Goal: Information Seeking & Learning: Compare options

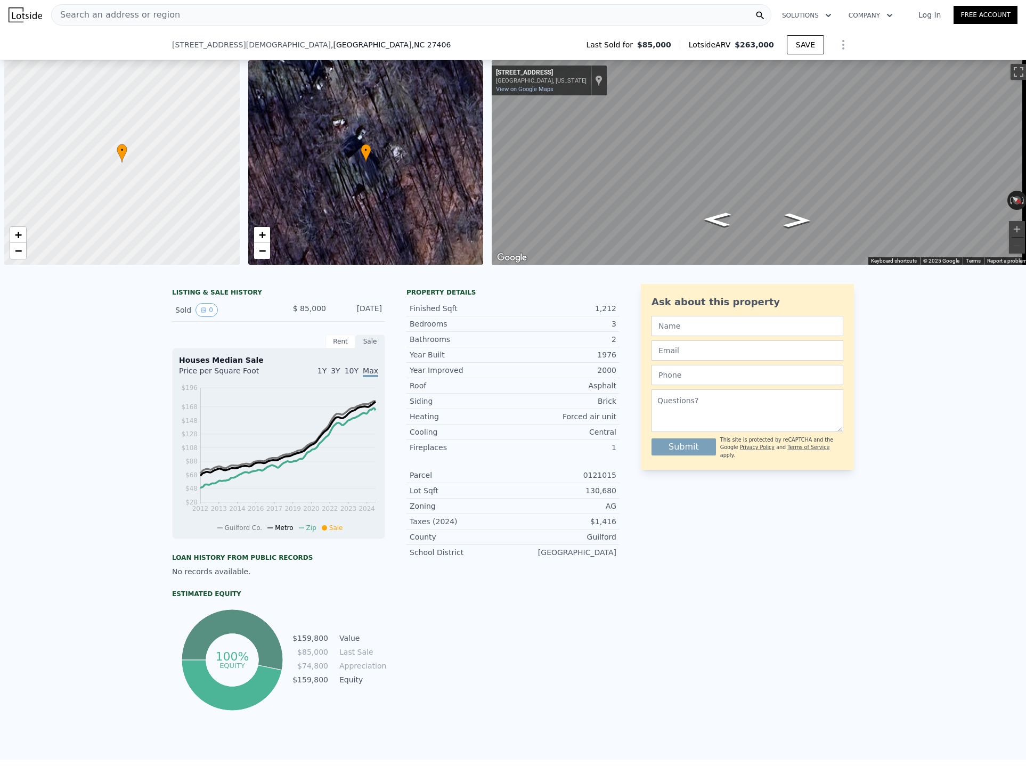
scroll to position [0, 4]
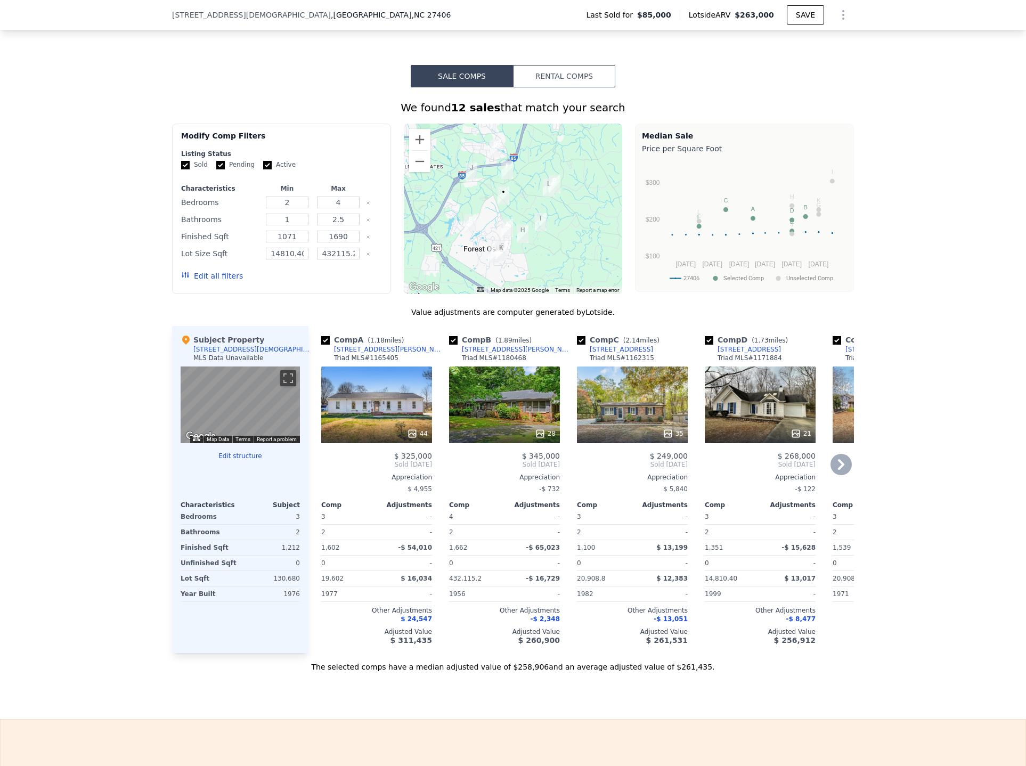
click at [488, 418] on div "28" at bounding box center [504, 404] width 111 height 77
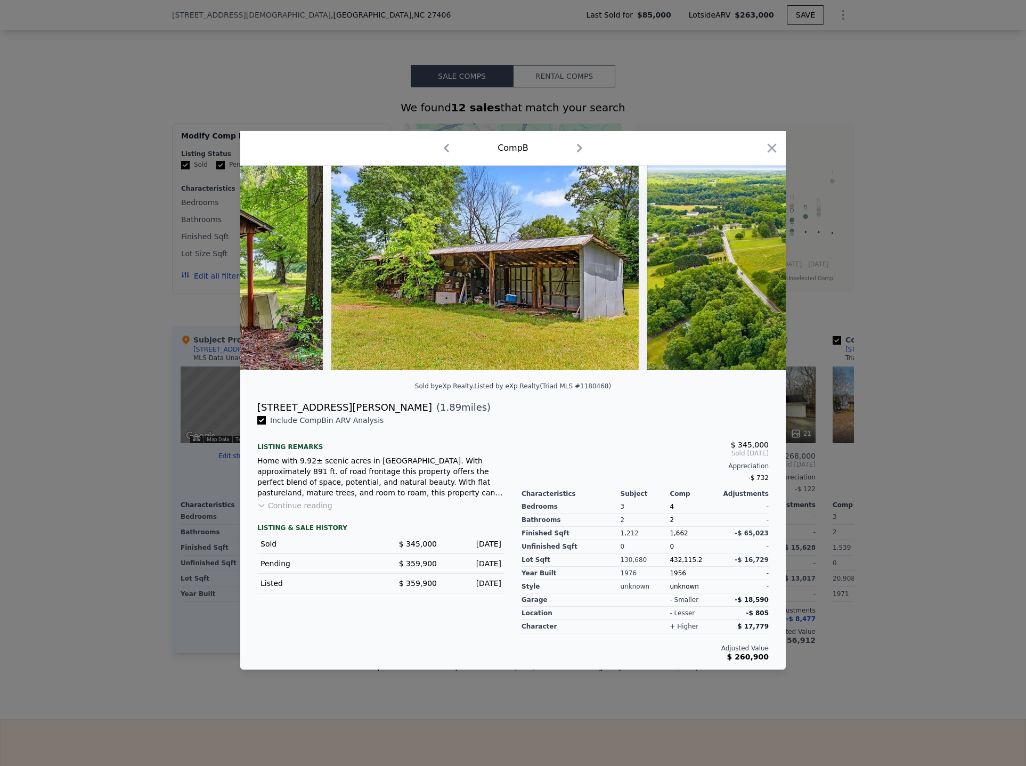
scroll to position [0, 8723]
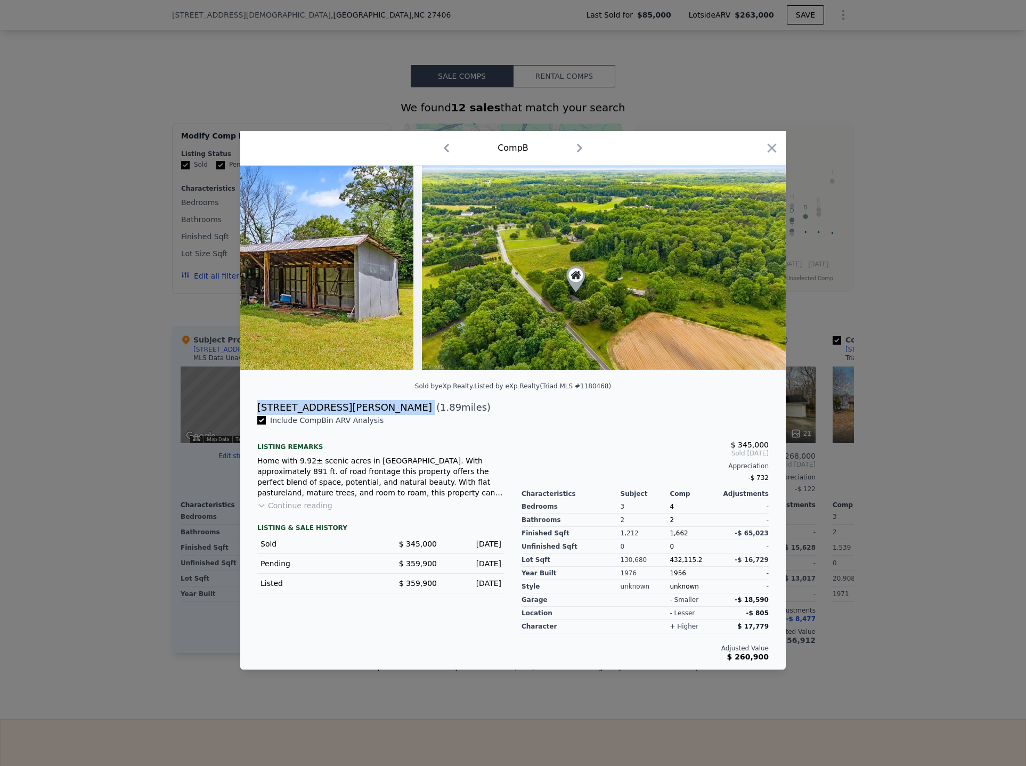
drag, startPoint x: 325, startPoint y: 408, endPoint x: 251, endPoint y: 407, distance: 74.0
click at [251, 407] on div "2134 Keesee Rd ( 1.89 miles)" at bounding box center [513, 407] width 528 height 15
click at [312, 511] on button "Continue reading" at bounding box center [294, 505] width 75 height 11
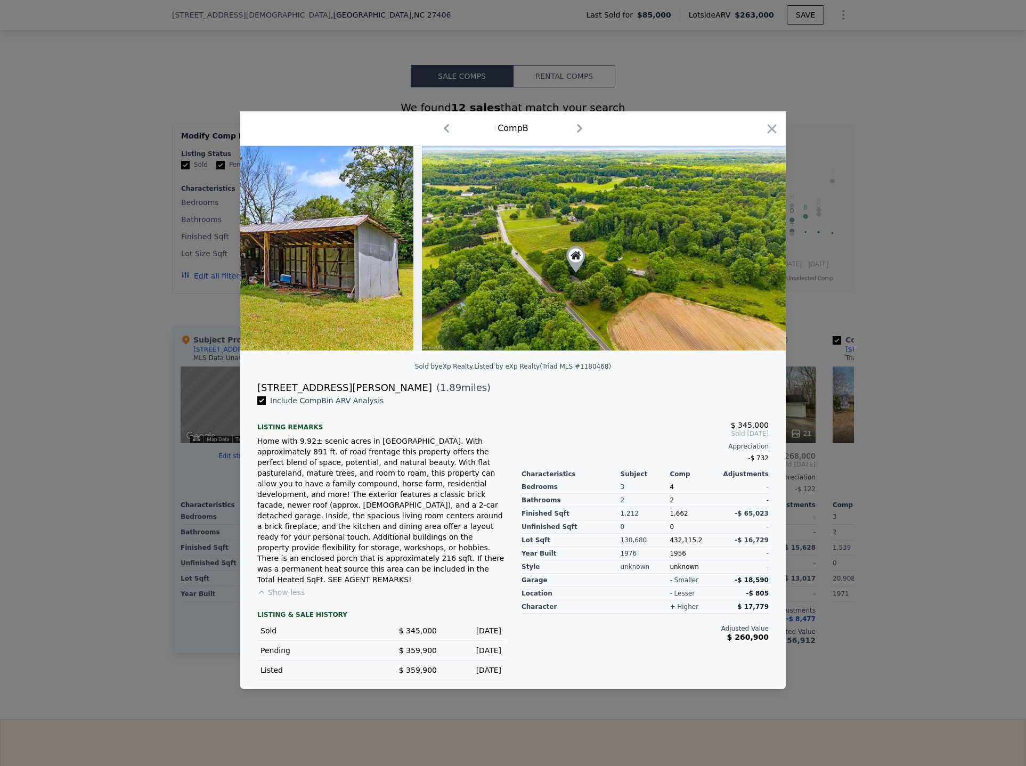
click at [910, 331] on div at bounding box center [513, 383] width 1026 height 766
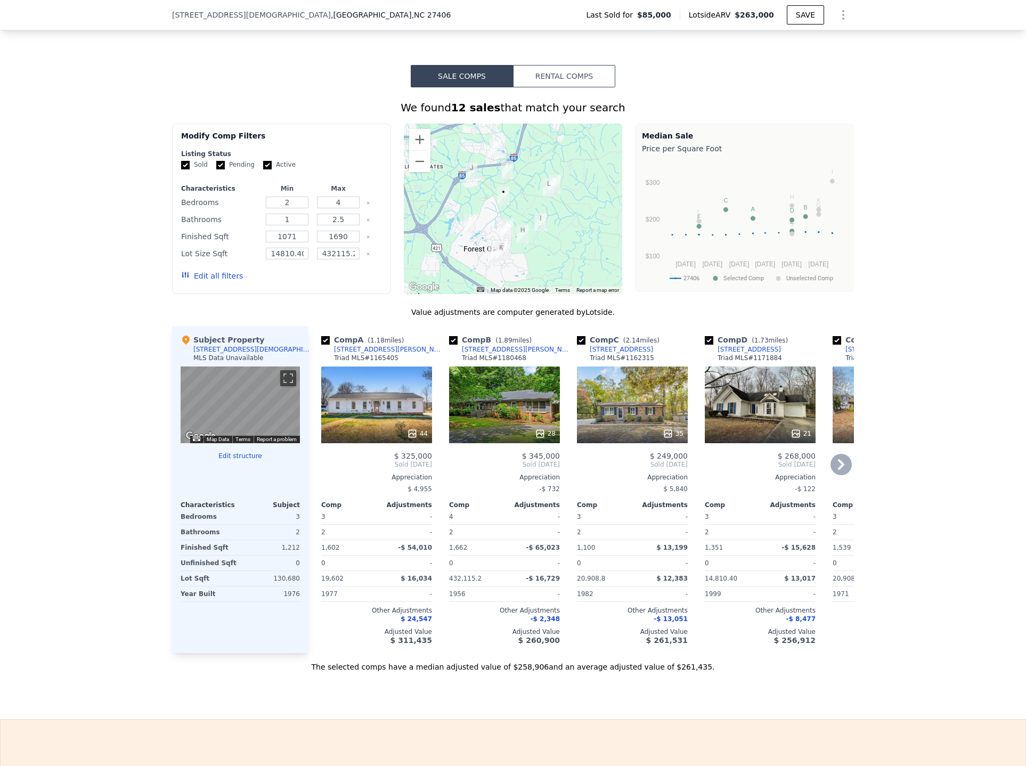
click at [383, 409] on div "44" at bounding box center [376, 404] width 111 height 77
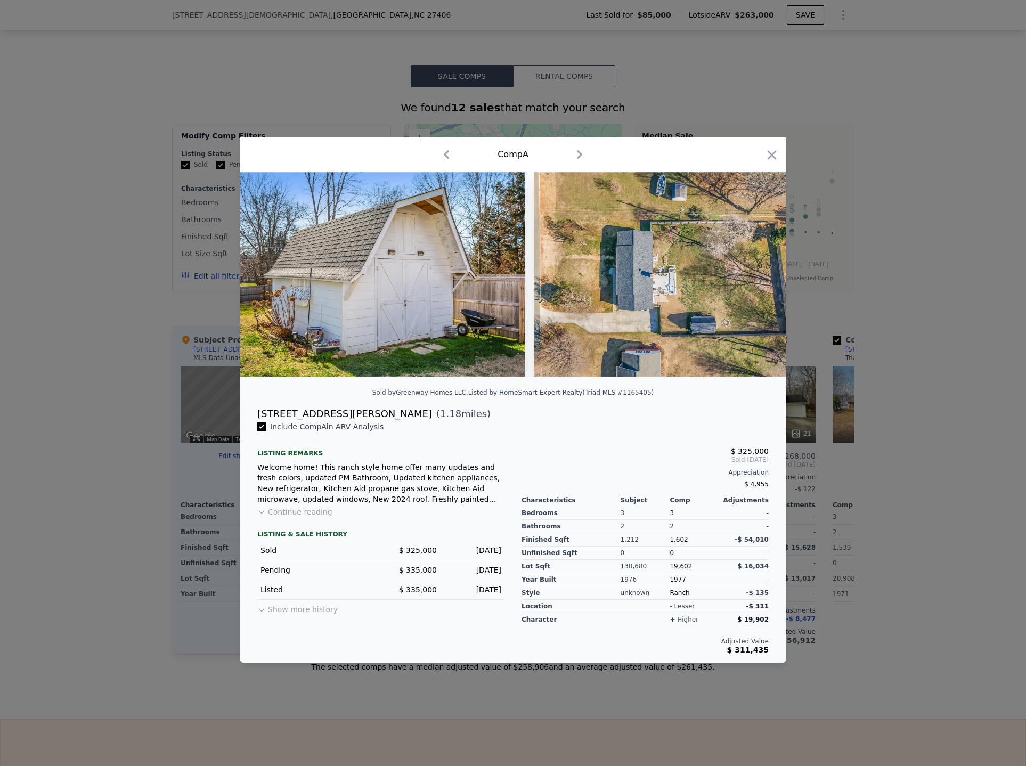
scroll to position [0, 12904]
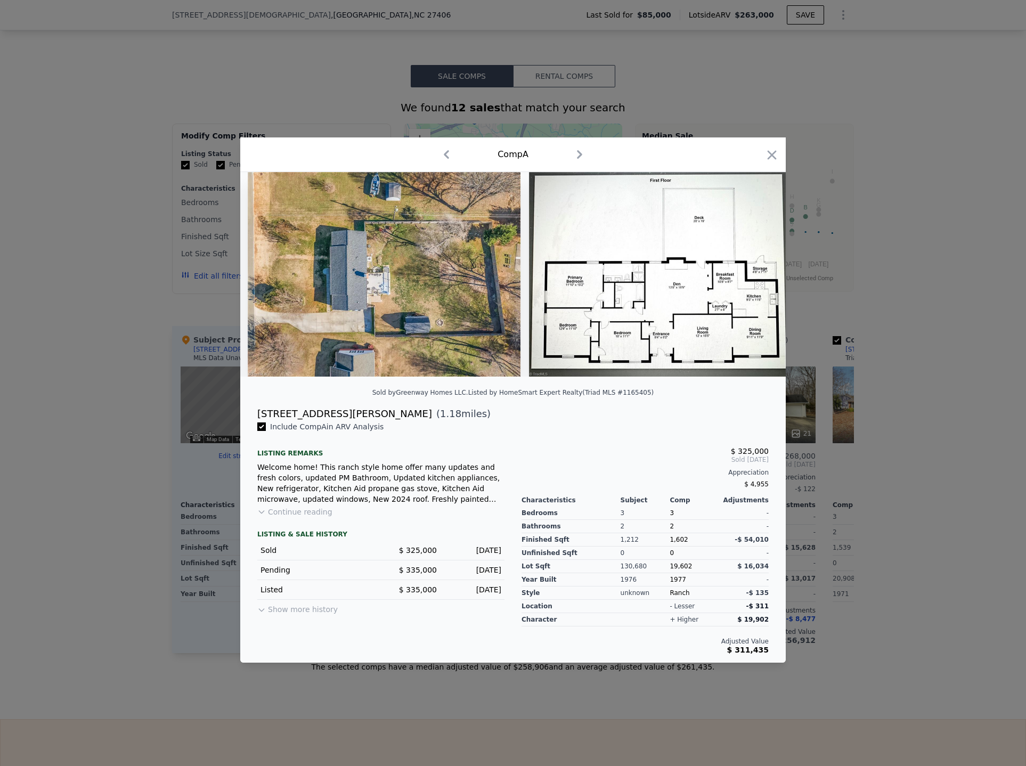
click at [912, 405] on div at bounding box center [513, 383] width 1026 height 766
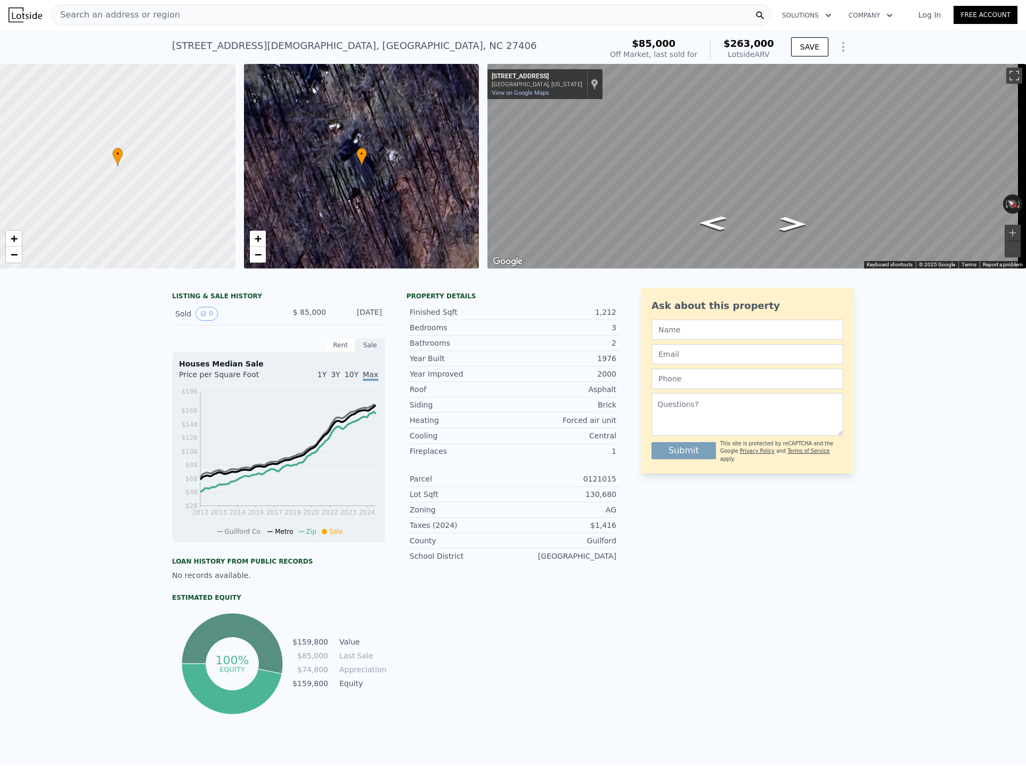
click at [166, 13] on div "Search an address or region" at bounding box center [411, 14] width 720 height 21
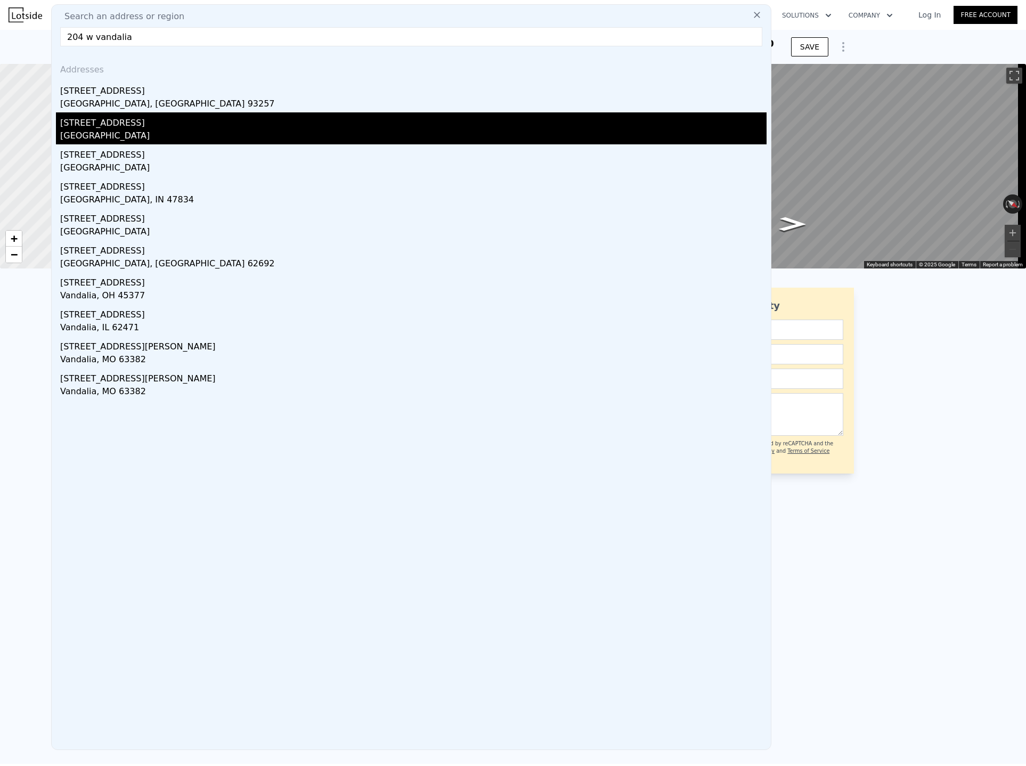
type input "204 w vandalia"
click at [136, 127] on div "204 E Vandalia Rd" at bounding box center [413, 120] width 706 height 17
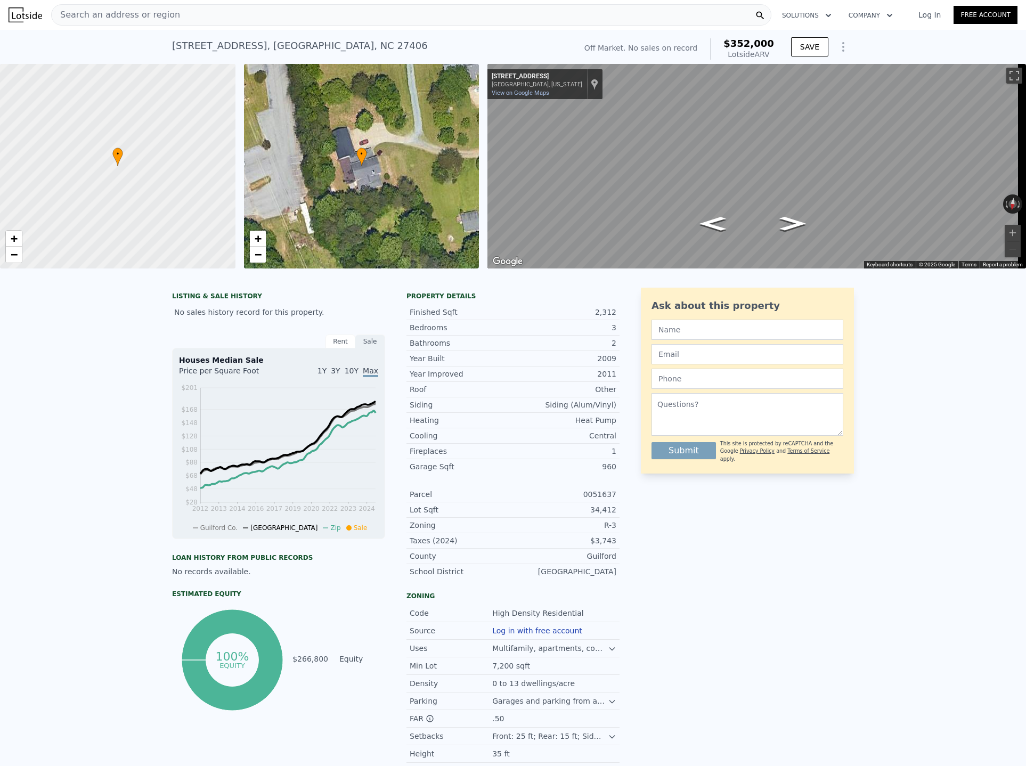
click at [154, 14] on span "Search an address or region" at bounding box center [116, 15] width 128 height 13
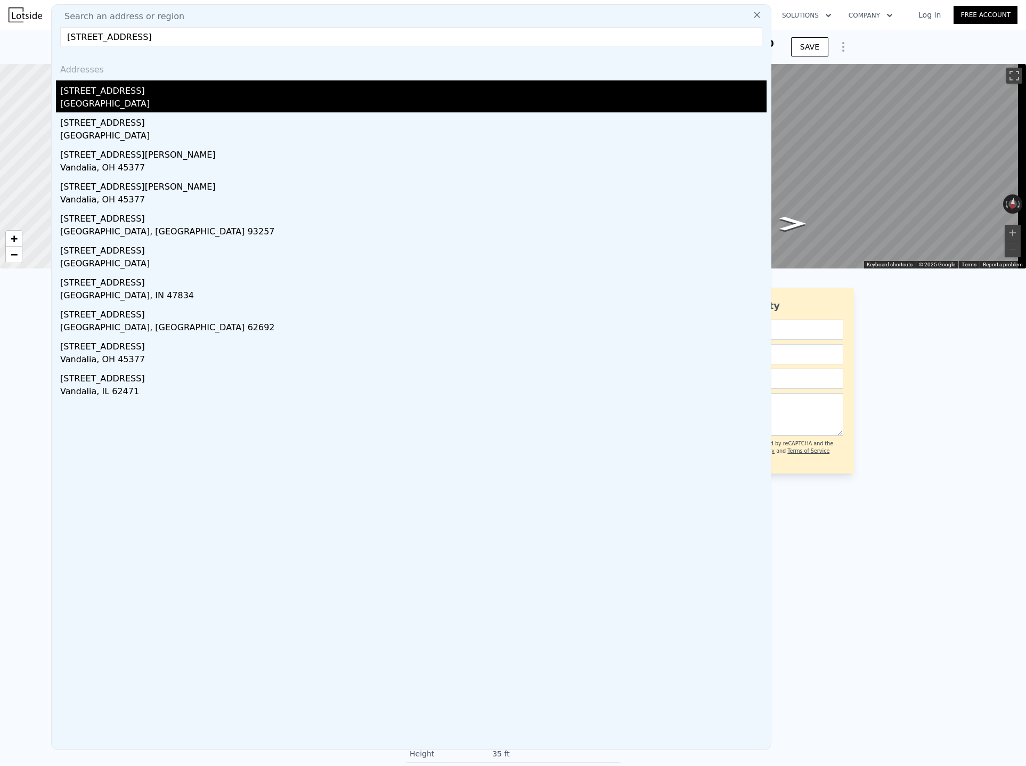
type input "204 w vandalia rd"
click at [124, 89] on div "204 W Vandalia Rd" at bounding box center [413, 88] width 706 height 17
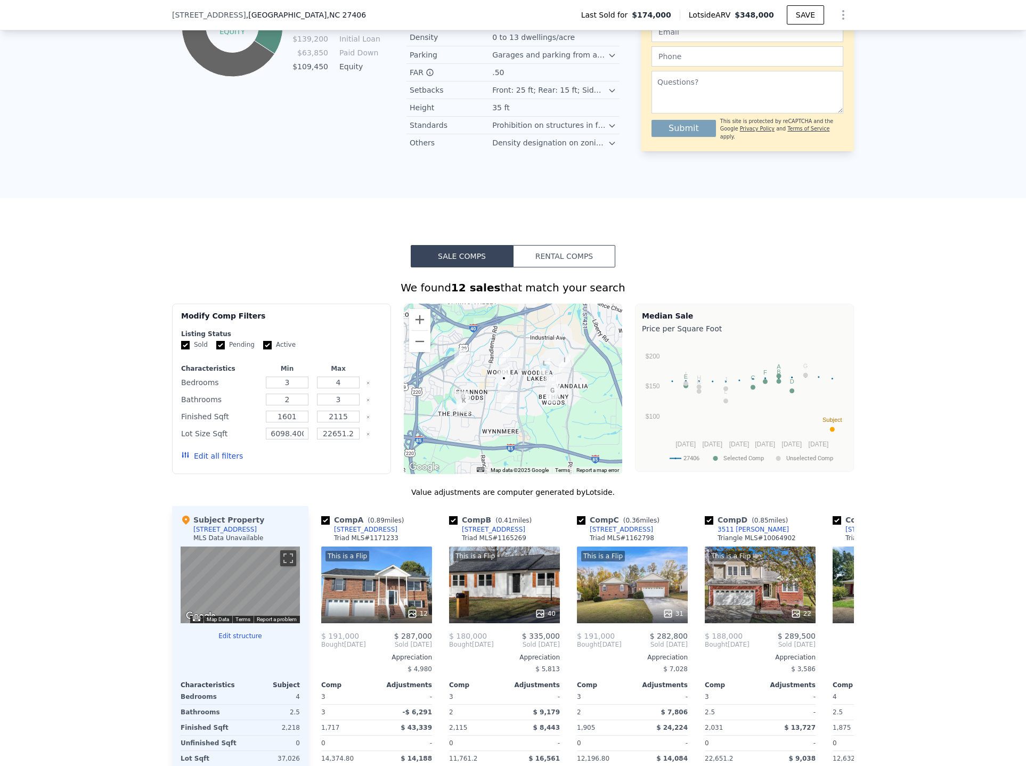
scroll to position [689, 0]
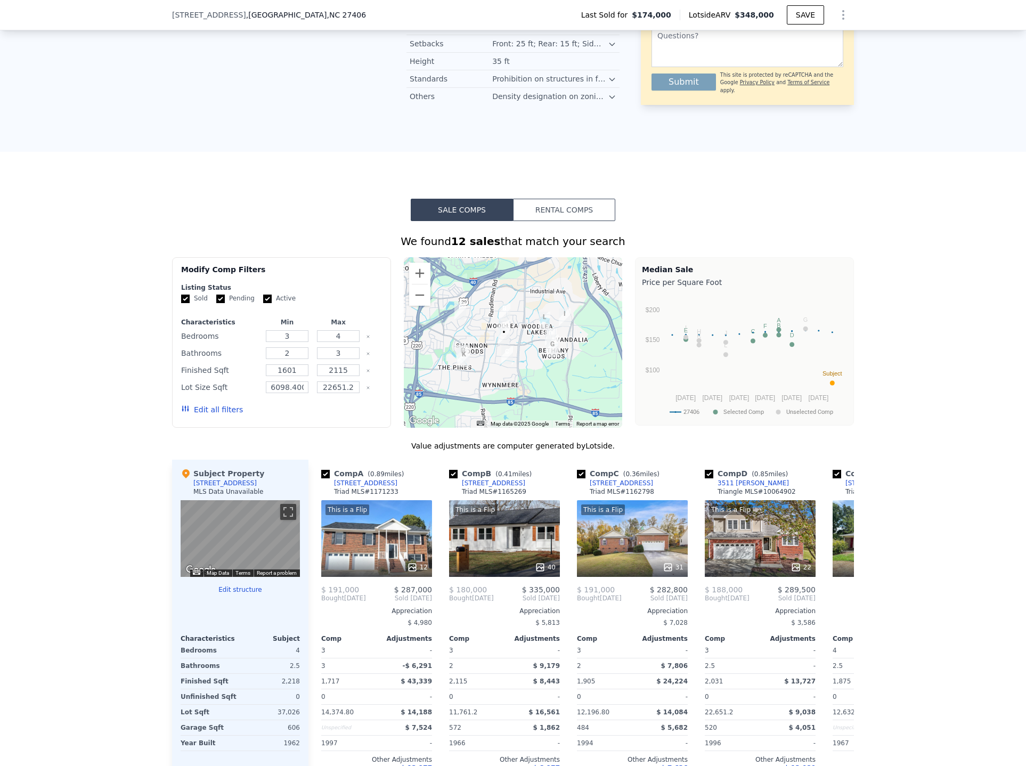
click at [204, 415] on button "Edit all filters" at bounding box center [212, 409] width 62 height 11
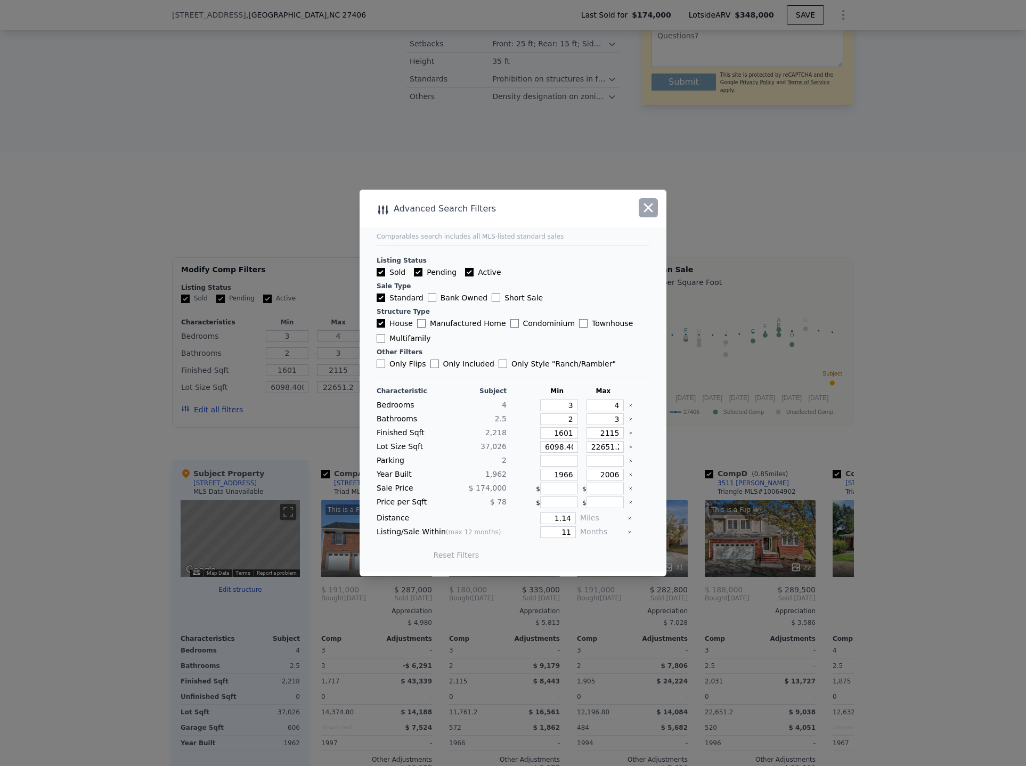
click at [646, 208] on icon "button" at bounding box center [648, 207] width 15 height 15
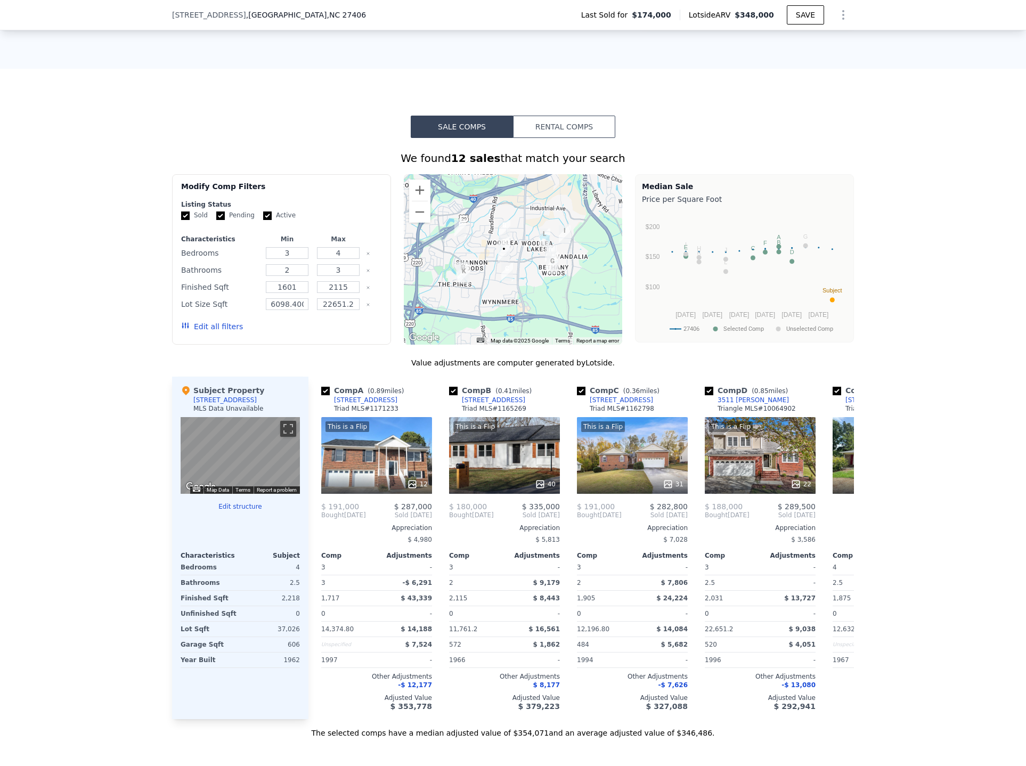
scroll to position [795, 0]
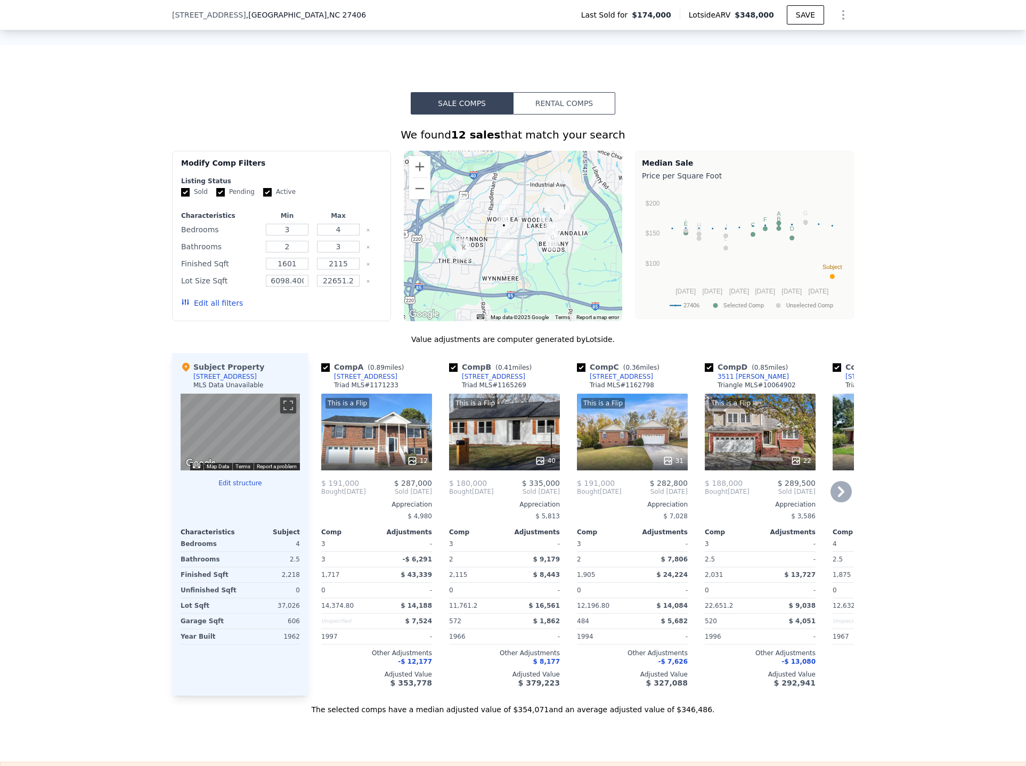
click at [358, 429] on div "This is a Flip 12" at bounding box center [376, 432] width 111 height 77
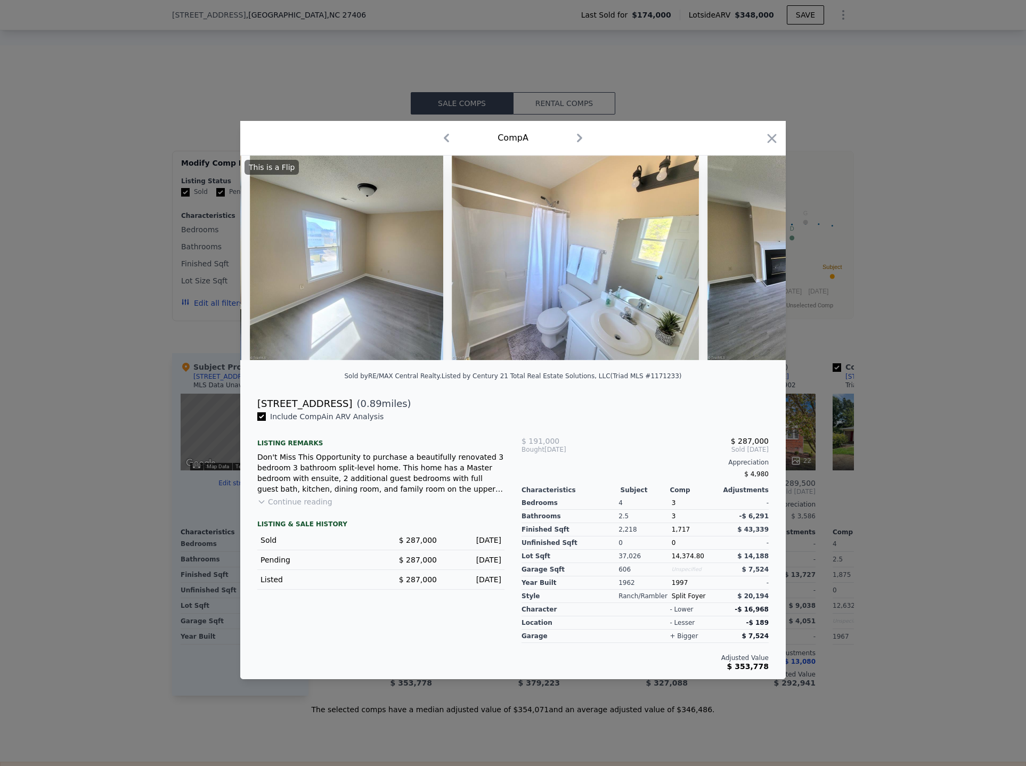
scroll to position [0, 2576]
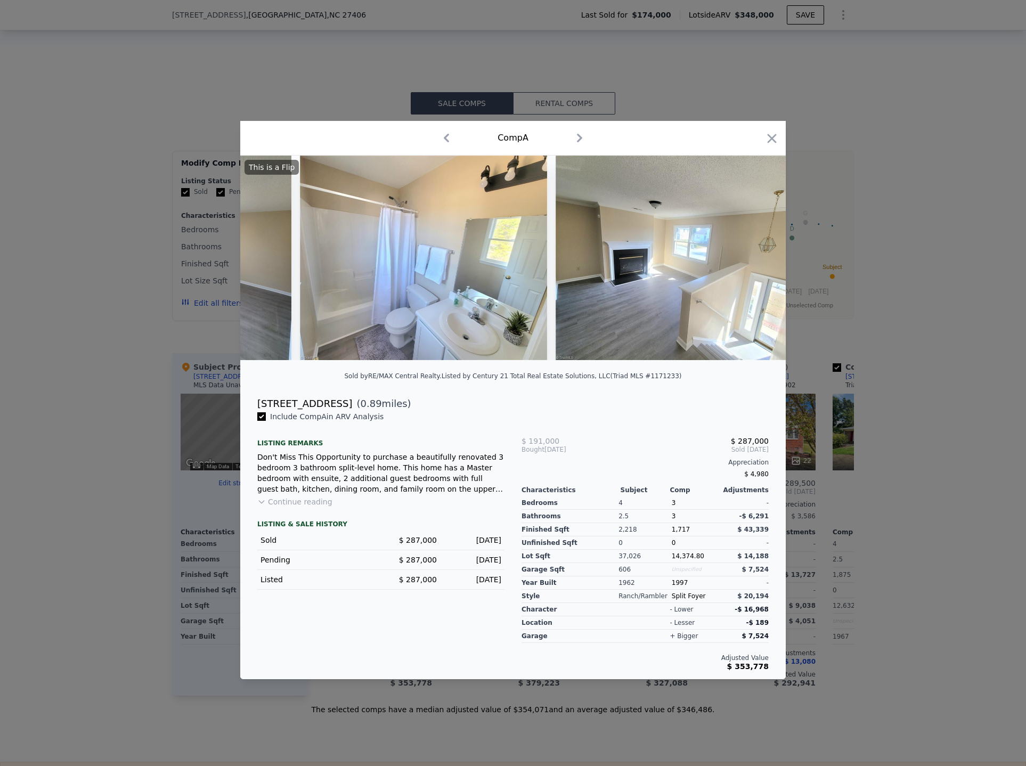
click at [947, 365] on div at bounding box center [513, 383] width 1026 height 766
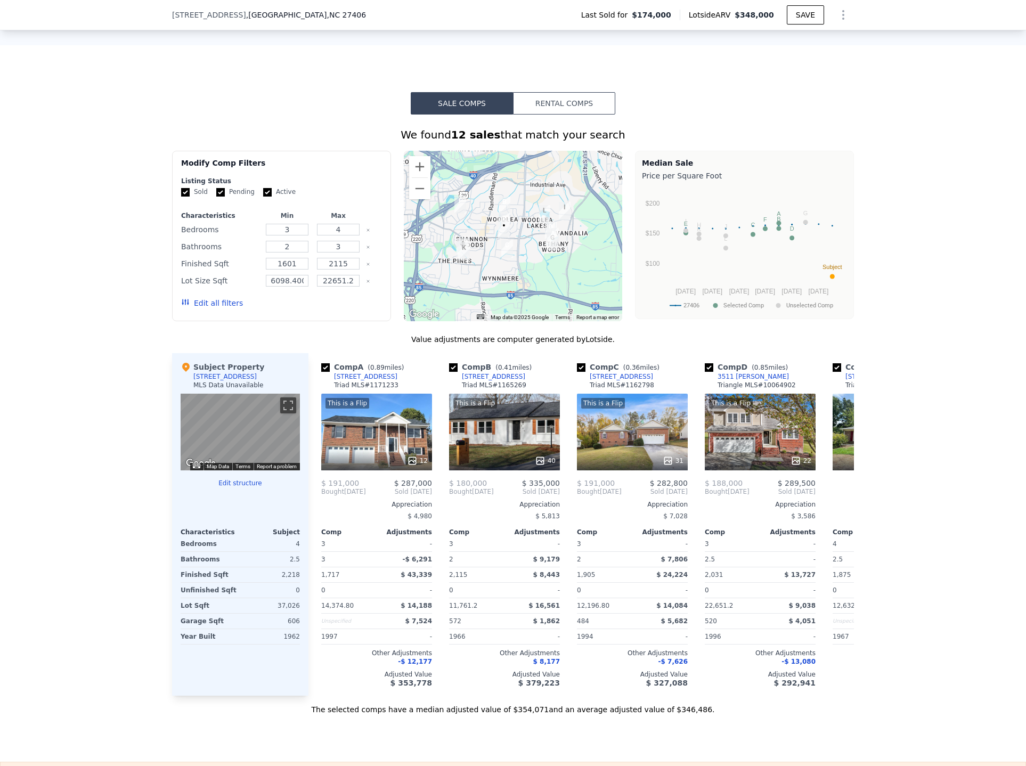
click at [217, 308] on button "Edit all filters" at bounding box center [212, 303] width 62 height 11
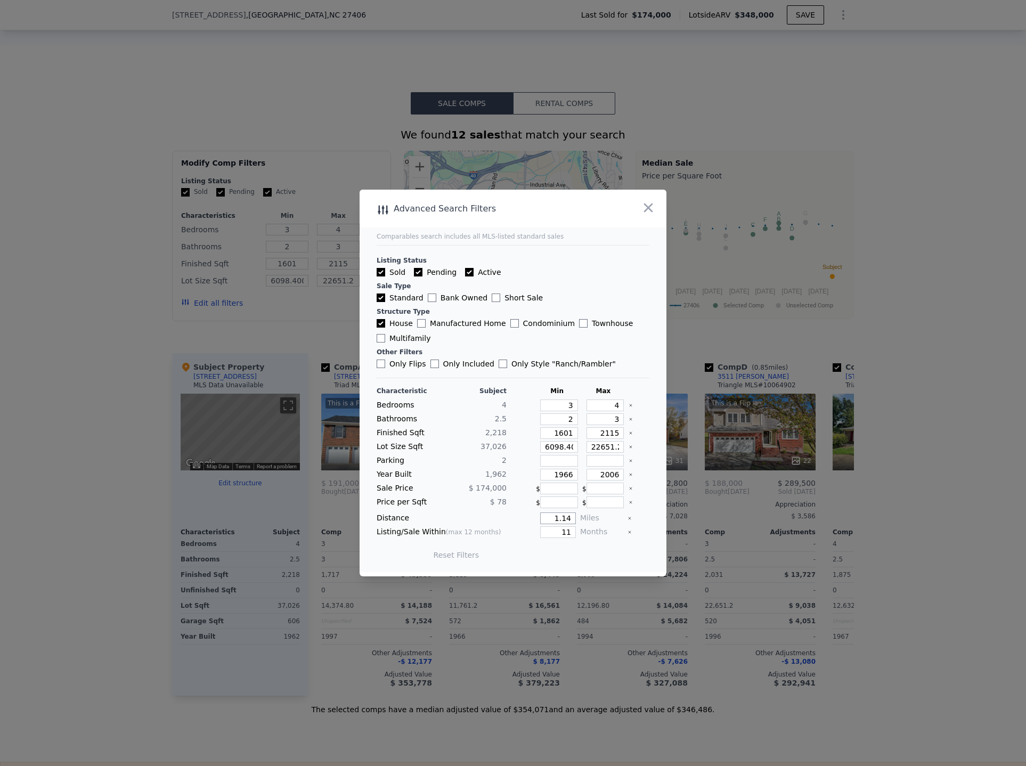
drag, startPoint x: 546, startPoint y: 518, endPoint x: 615, endPoint y: 522, distance: 69.3
click at [615, 522] on div "Distance 1.14 Miles" at bounding box center [512, 518] width 273 height 12
type input "75"
click at [566, 561] on button "Update Search" at bounding box center [572, 554] width 80 height 15
drag, startPoint x: 606, startPoint y: 447, endPoint x: 637, endPoint y: 445, distance: 30.9
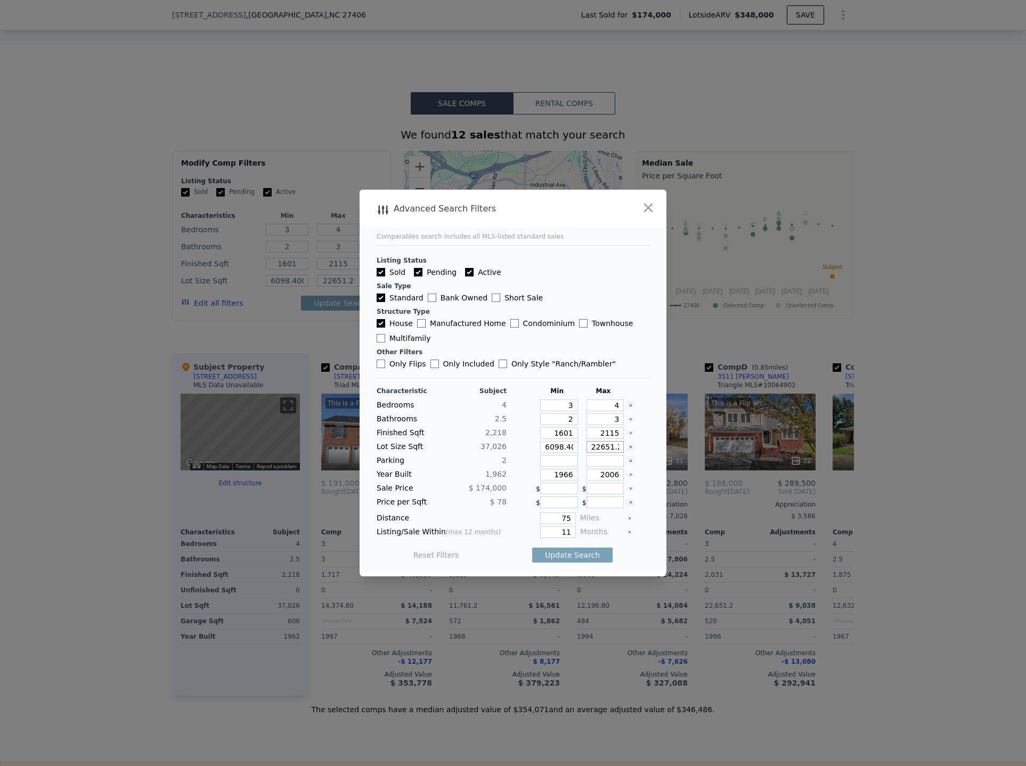
click at [637, 445] on div "Lot Size Sqft 37,026 6098.400000000001 22651.2" at bounding box center [512, 447] width 273 height 12
type input "22651"
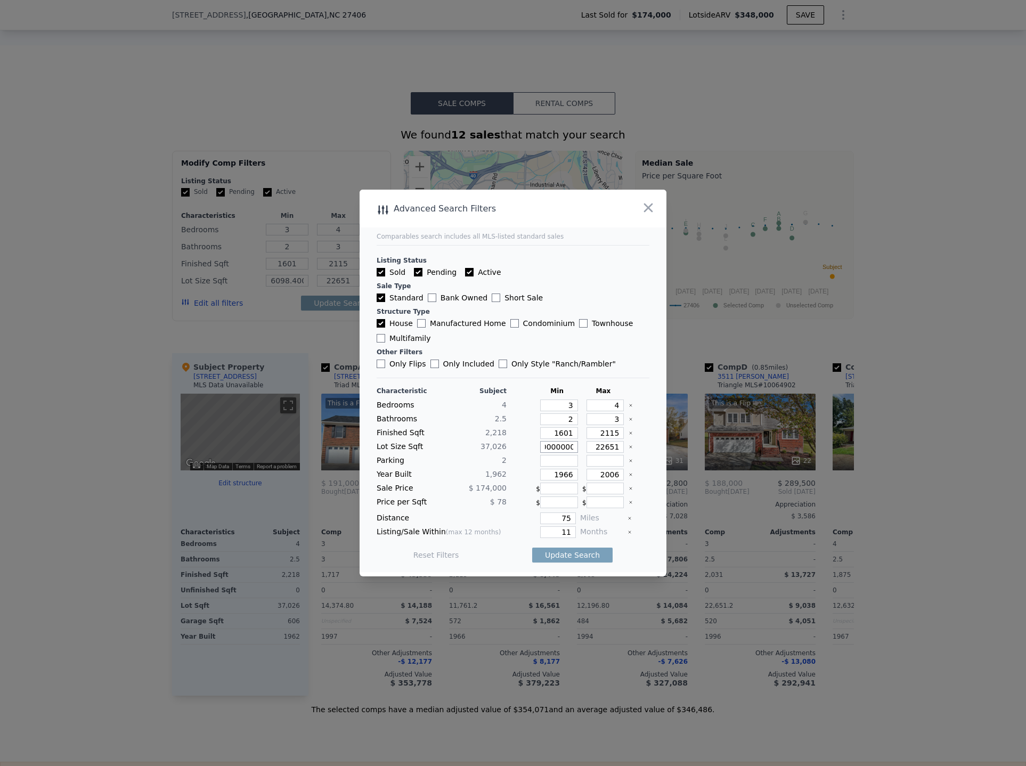
drag, startPoint x: 554, startPoint y: 446, endPoint x: 626, endPoint y: 448, distance: 71.9
click at [626, 448] on div "Lot Size Sqft 37,026 6098.400000000001 22651" at bounding box center [512, 447] width 273 height 12
type input "6098"
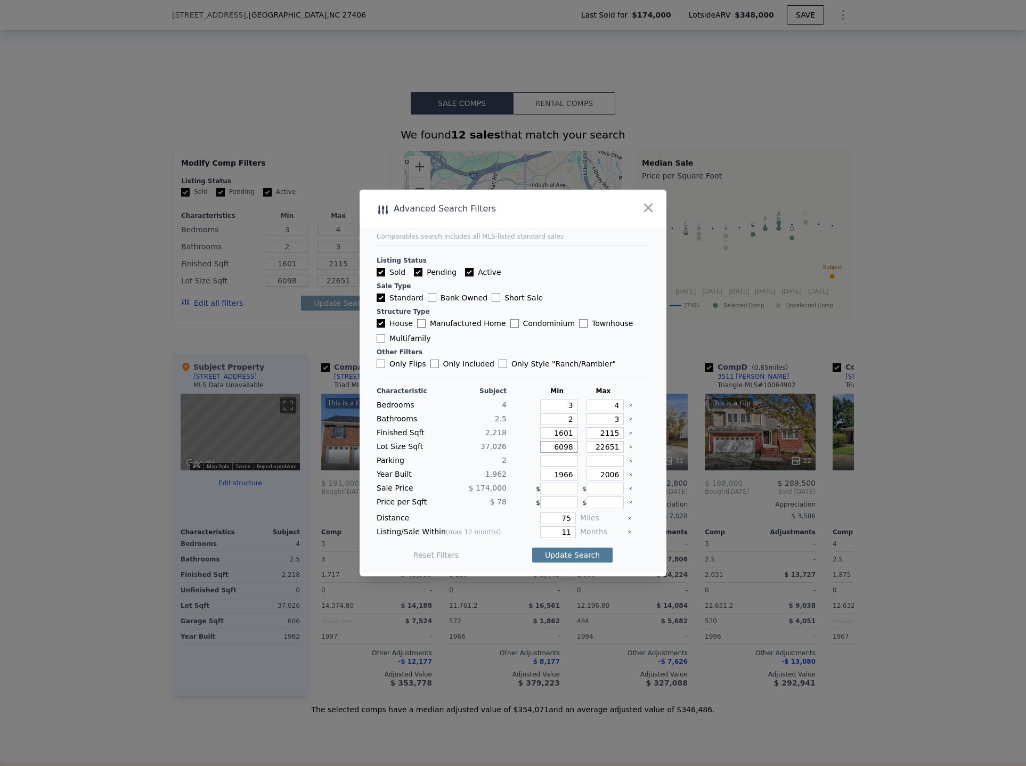
type input "6098"
click at [562, 558] on button "Update Search" at bounding box center [572, 554] width 80 height 15
checkbox input "false"
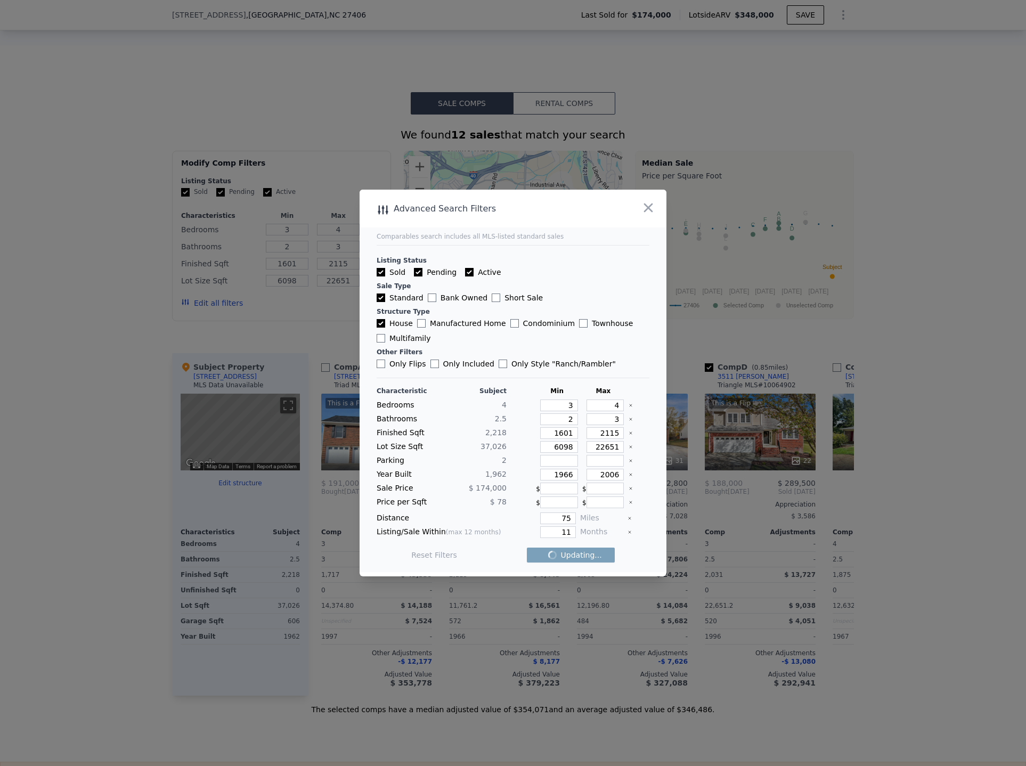
checkbox input "false"
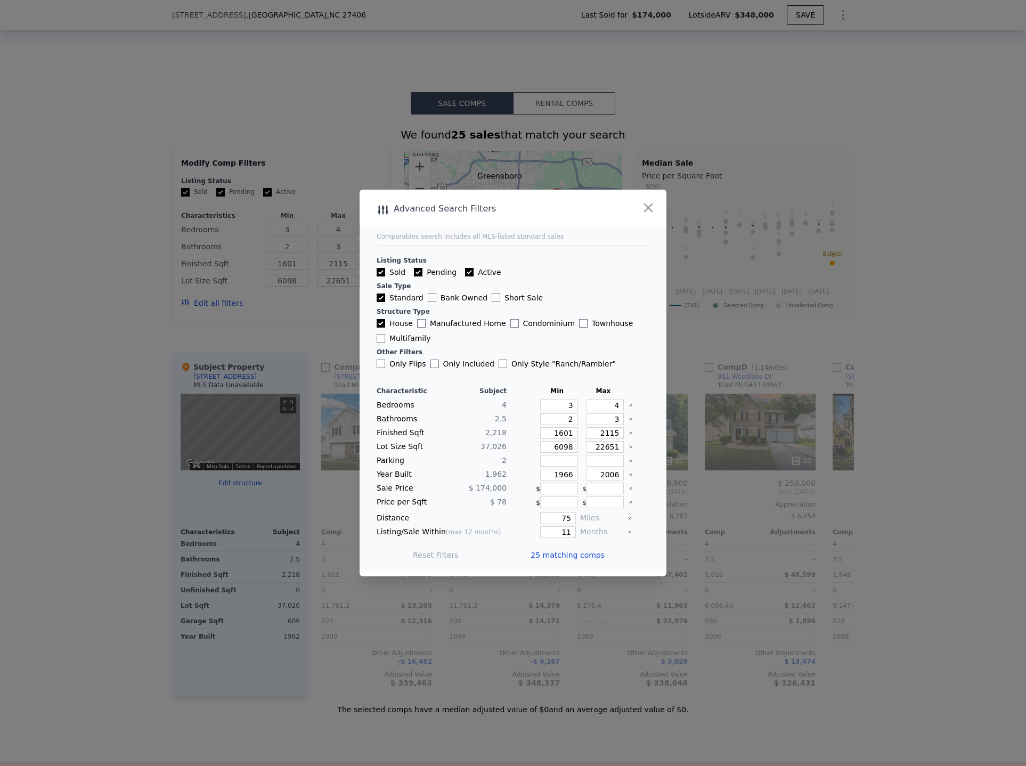
click at [930, 491] on div at bounding box center [513, 383] width 1026 height 766
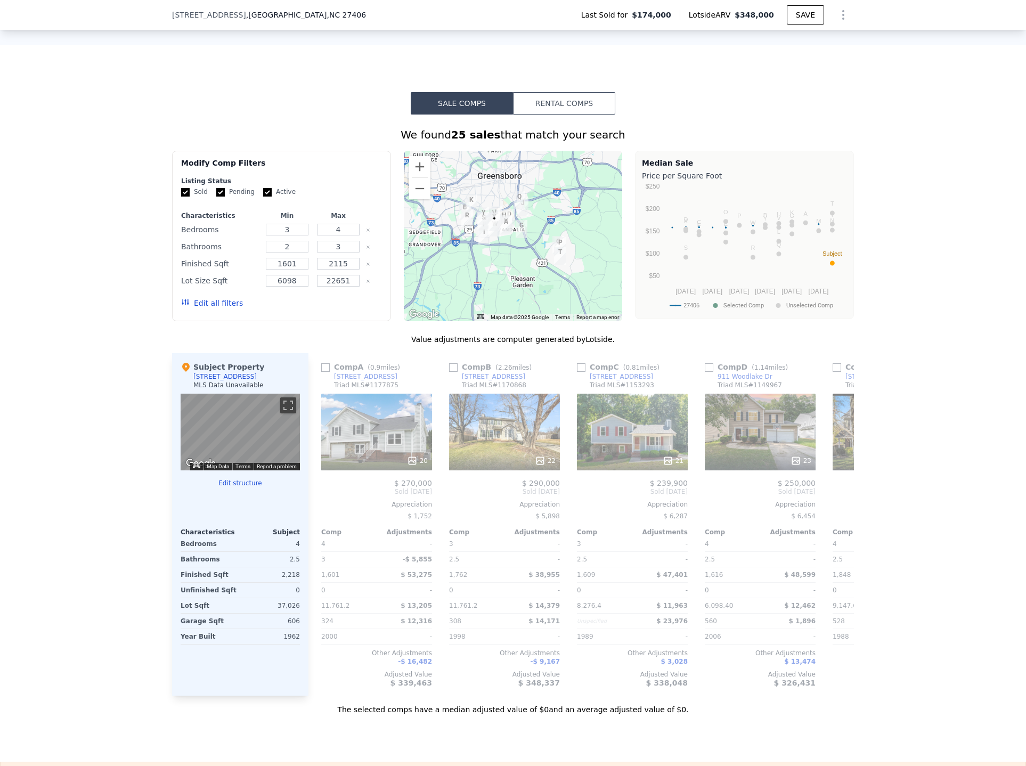
click at [220, 308] on button "Edit all filters" at bounding box center [212, 303] width 62 height 11
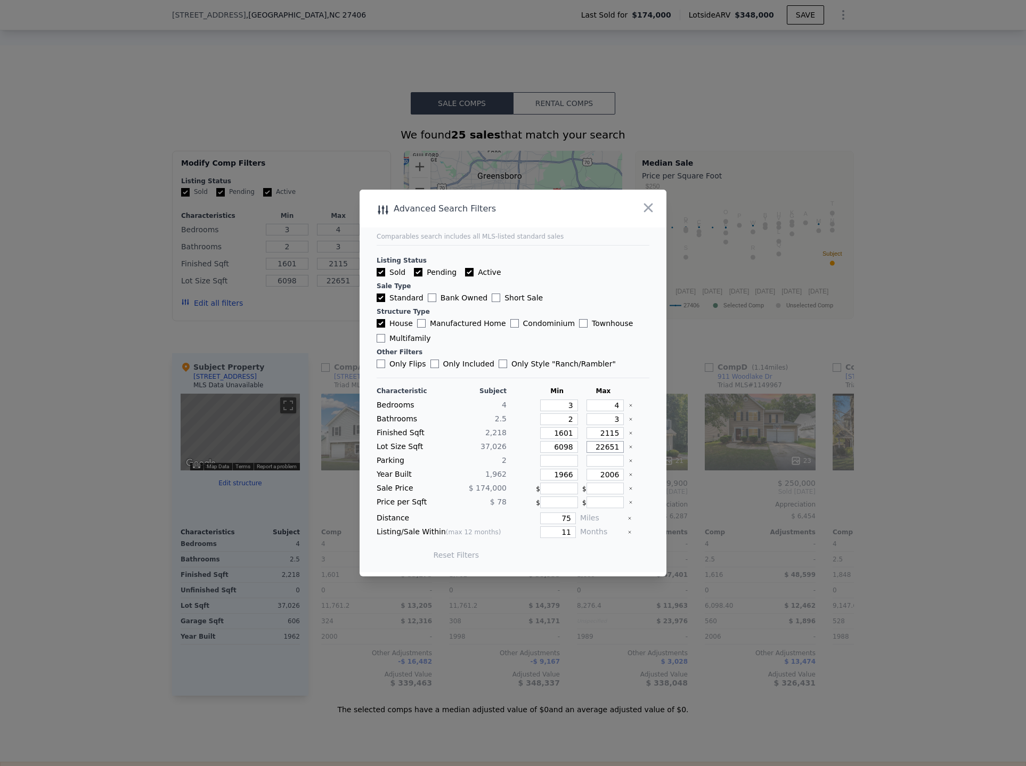
drag, startPoint x: 587, startPoint y: 446, endPoint x: 657, endPoint y: 450, distance: 69.3
click at [657, 450] on main "Comparables search includes all MLS-listed standard sales Listing Status Sold P…" at bounding box center [512, 381] width 307 height 382
type input "45"
type input "450"
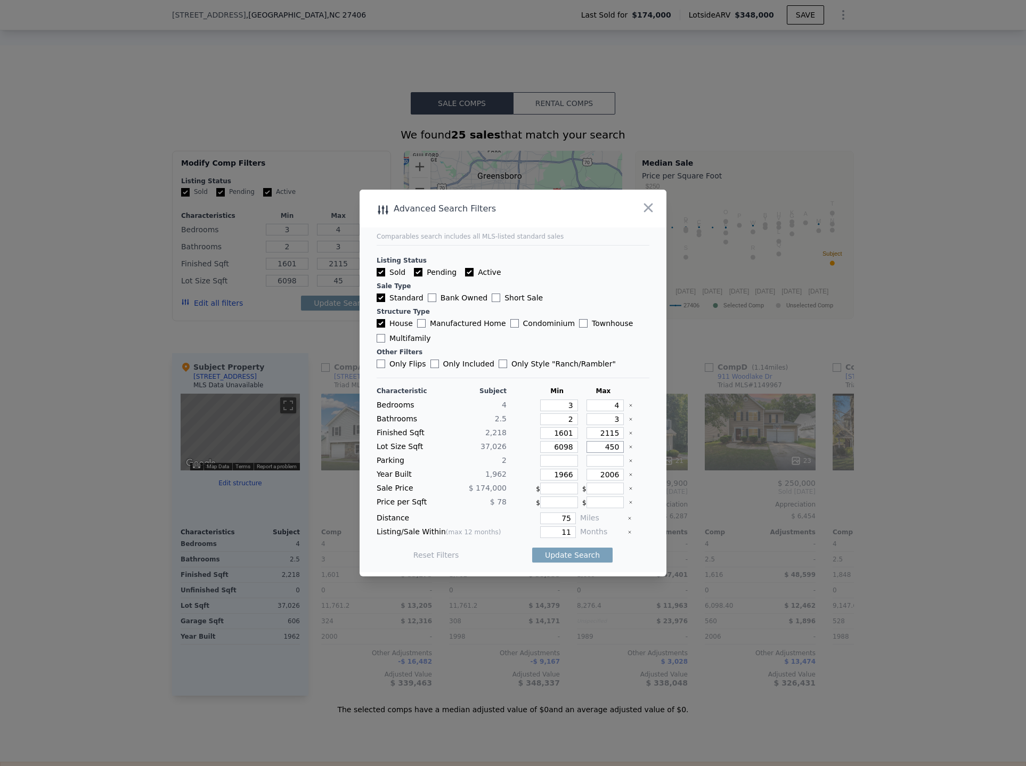
type input "450"
type input "4500"
type input "45000"
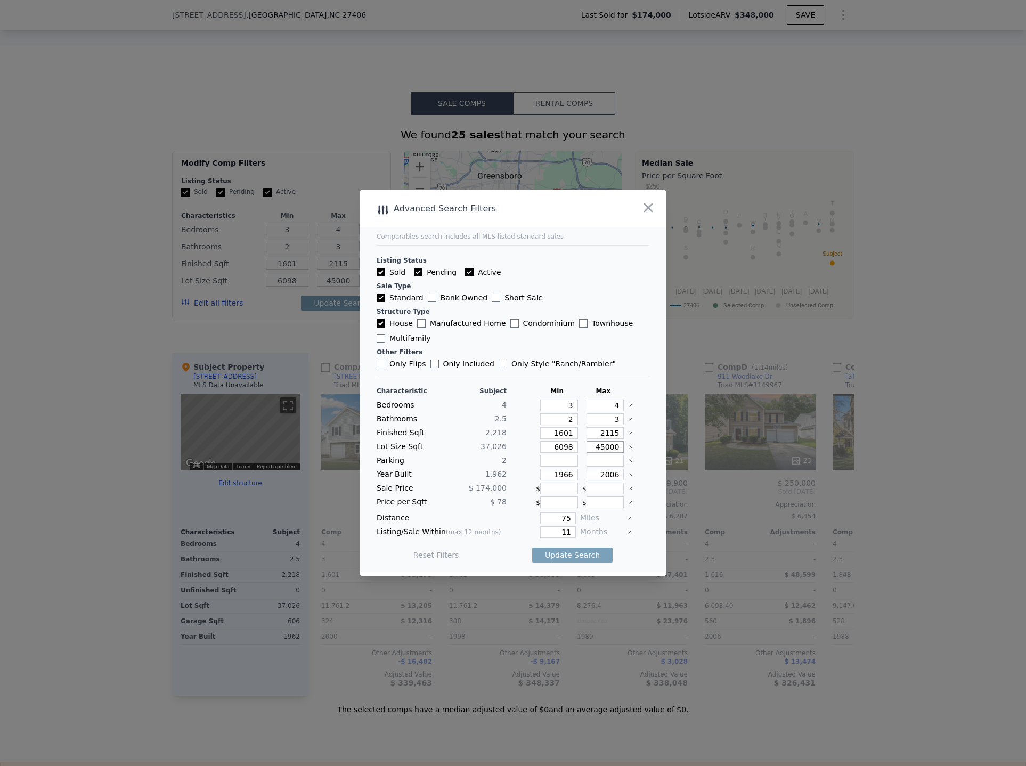
type input "45000"
click at [554, 518] on input "75" at bounding box center [558, 518] width 36 height 12
type input "0.75"
click at [569, 554] on button "Update Search" at bounding box center [572, 554] width 80 height 15
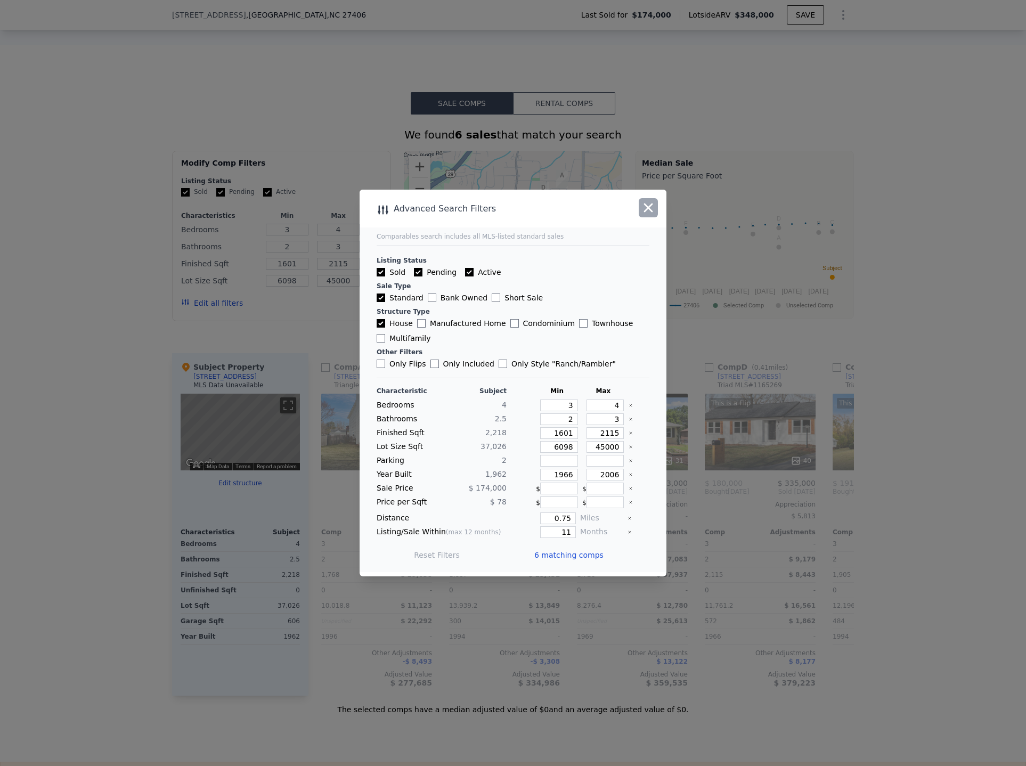
click at [657, 211] on button "button" at bounding box center [647, 207] width 19 height 19
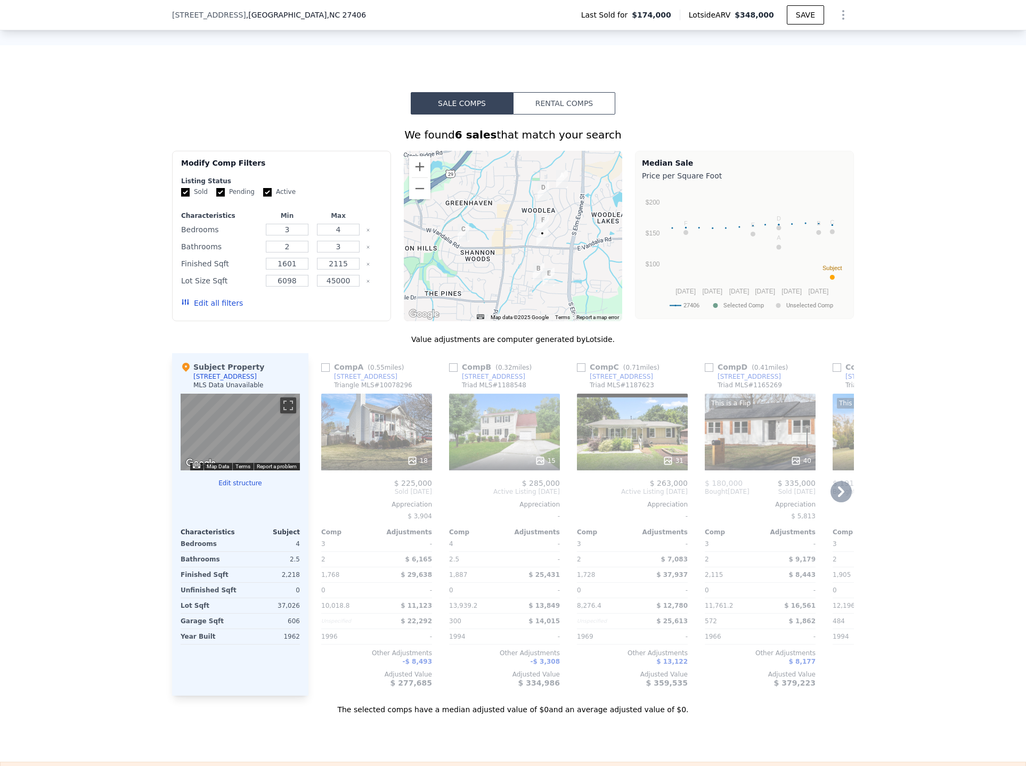
click at [366, 440] on div "18" at bounding box center [376, 432] width 111 height 77
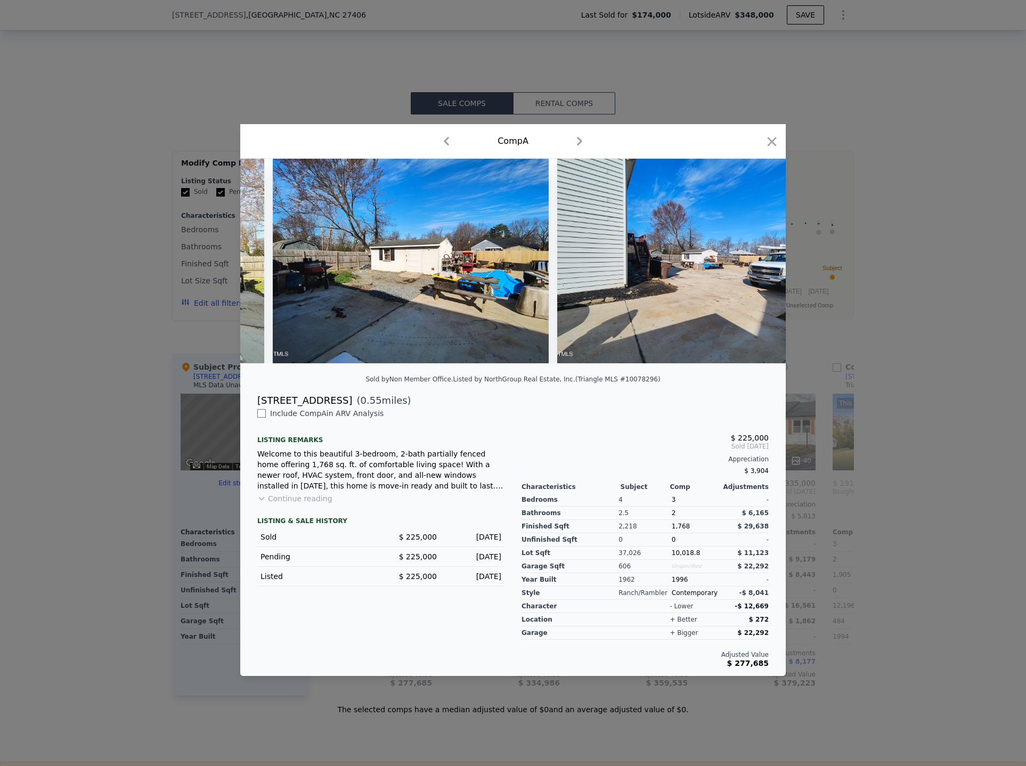
scroll to position [0, 3068]
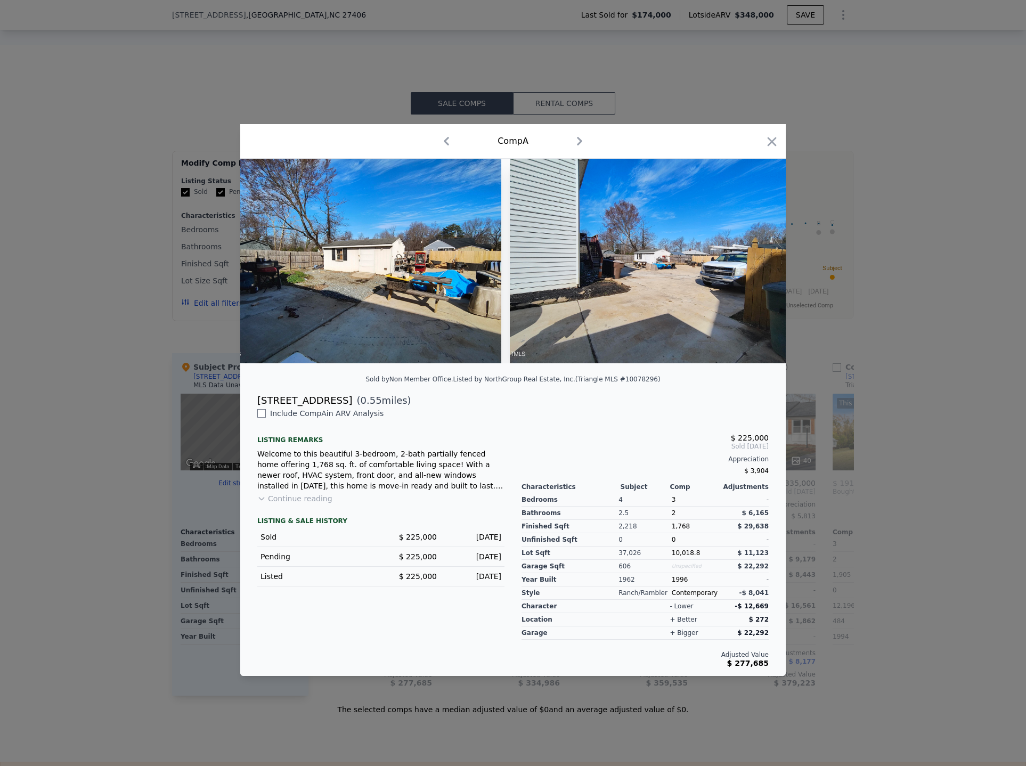
click at [890, 488] on div at bounding box center [513, 383] width 1026 height 766
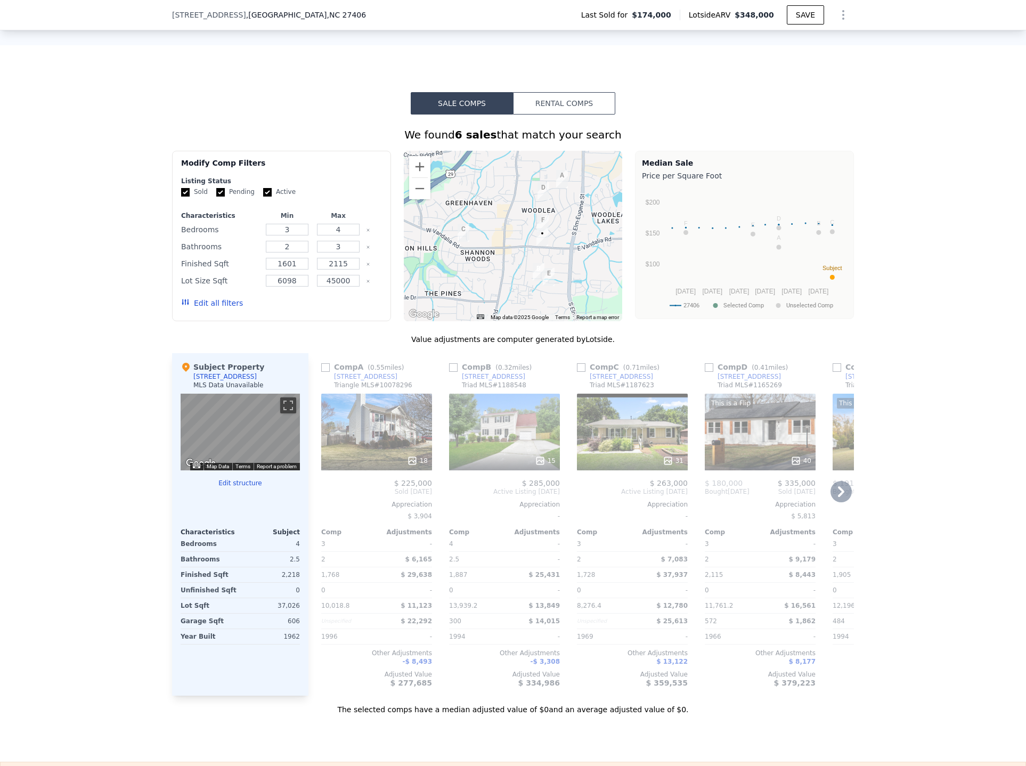
click at [486, 438] on div "15" at bounding box center [504, 432] width 111 height 77
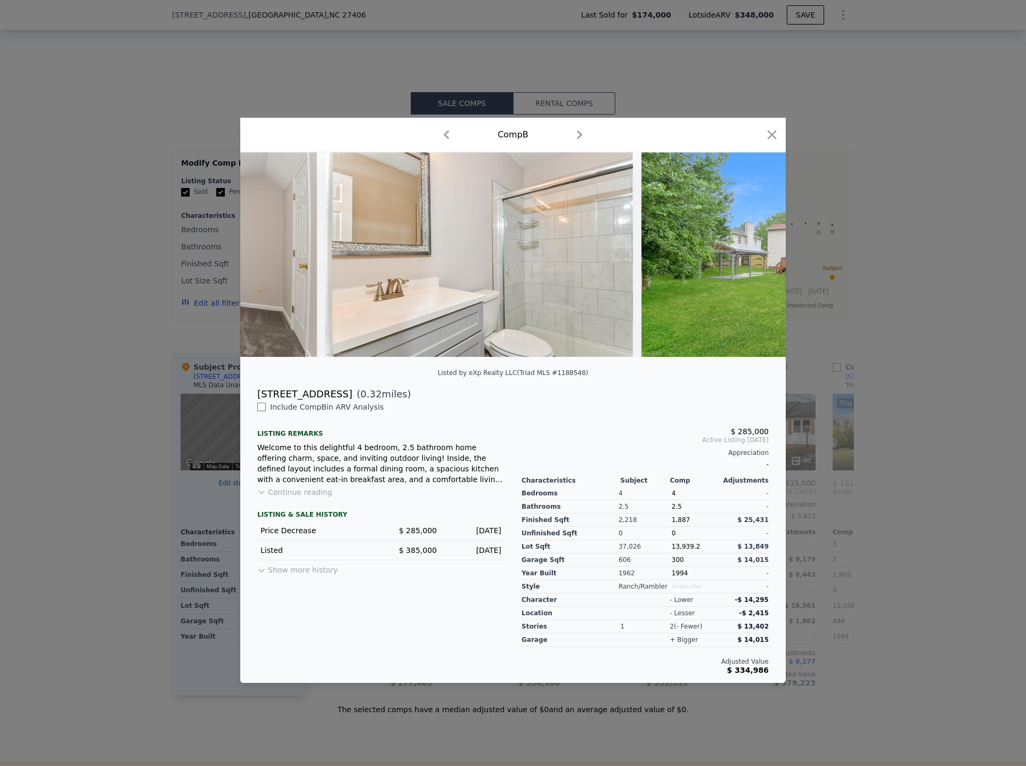
scroll to position [0, 4179]
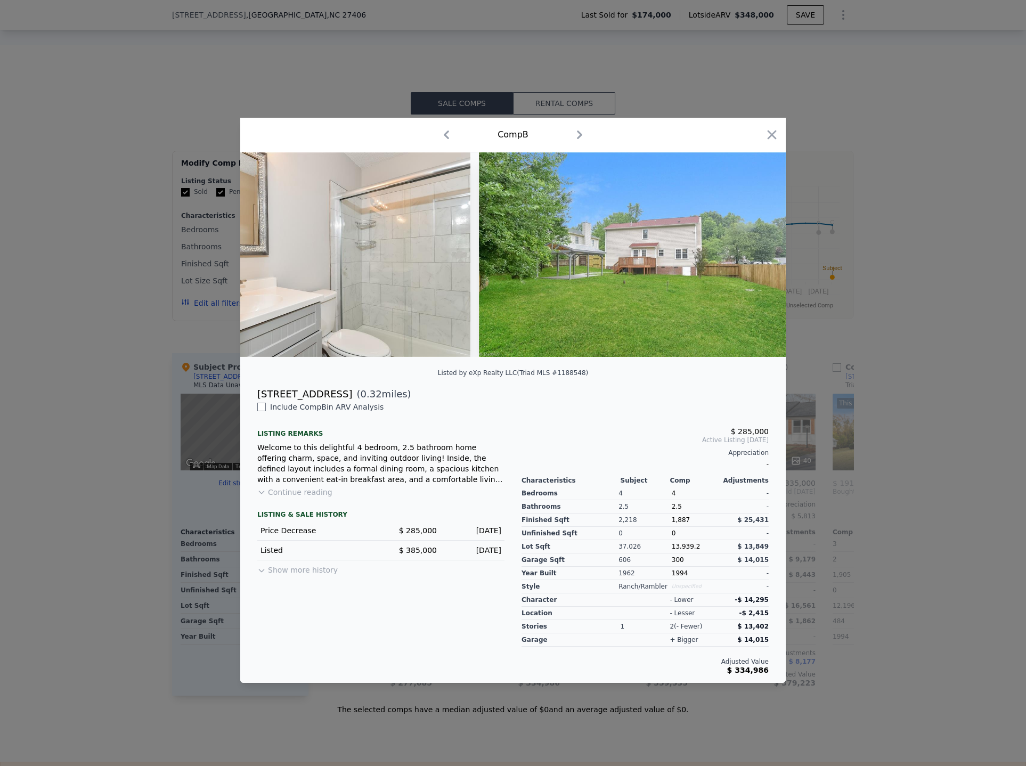
click at [920, 407] on div at bounding box center [513, 383] width 1026 height 766
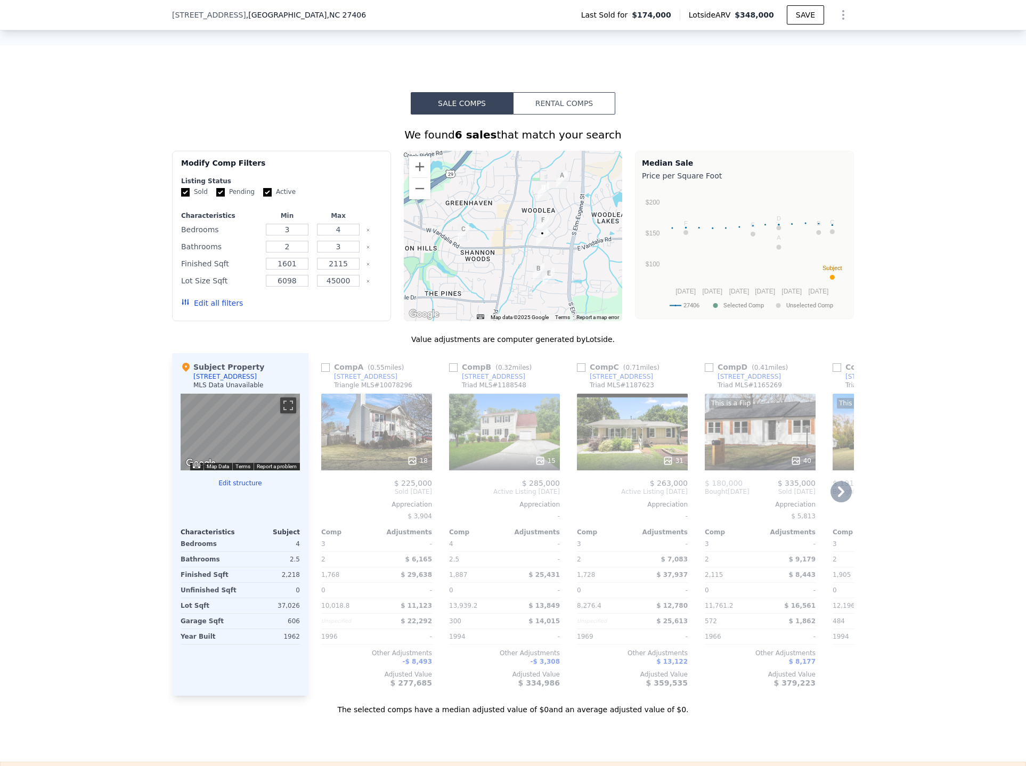
click at [771, 441] on div "This is a Flip 40" at bounding box center [759, 432] width 111 height 77
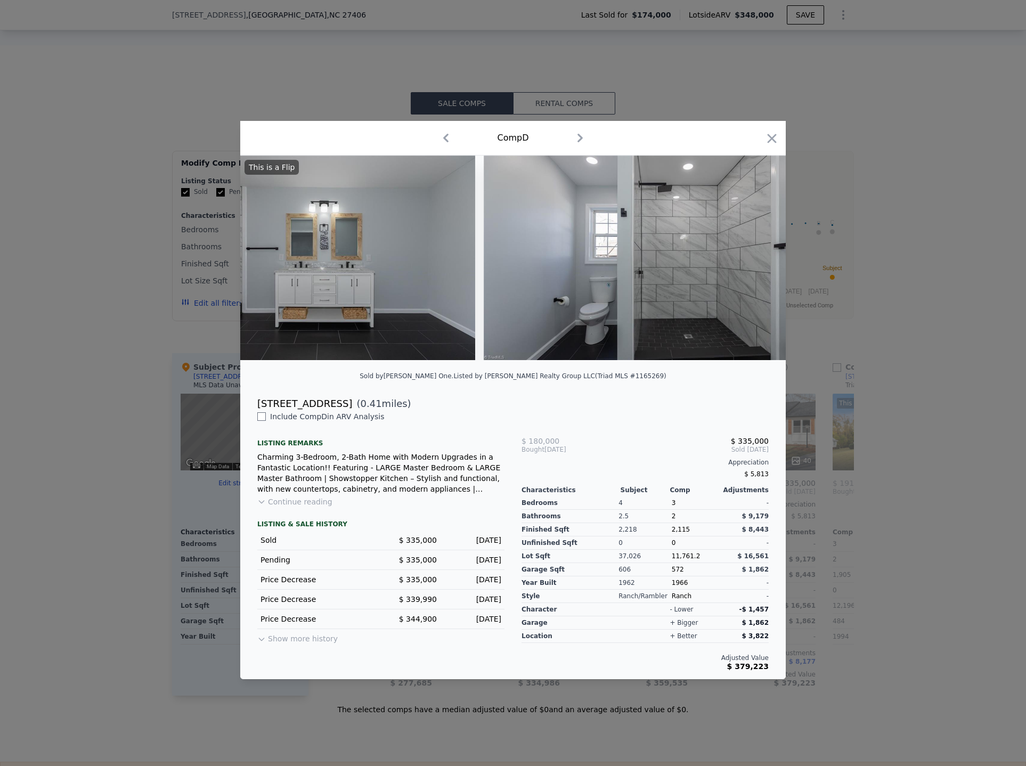
scroll to position [0, 5781]
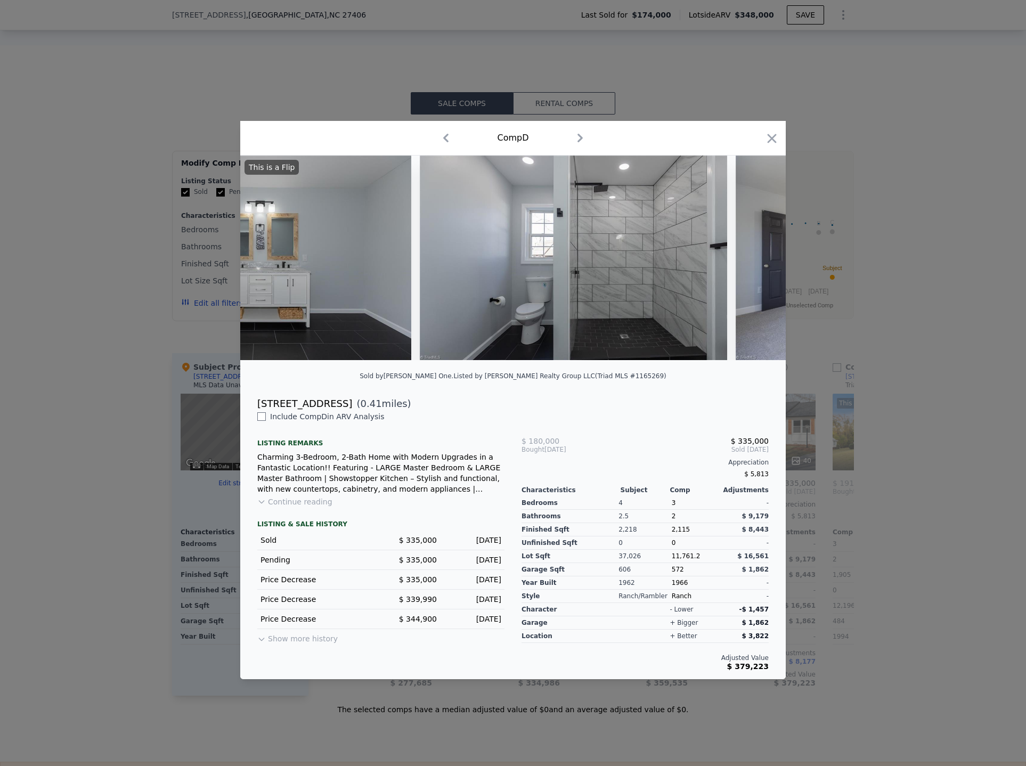
click at [451, 411] on div "306 Barberry Dr ( 0.41 miles)" at bounding box center [513, 403] width 528 height 15
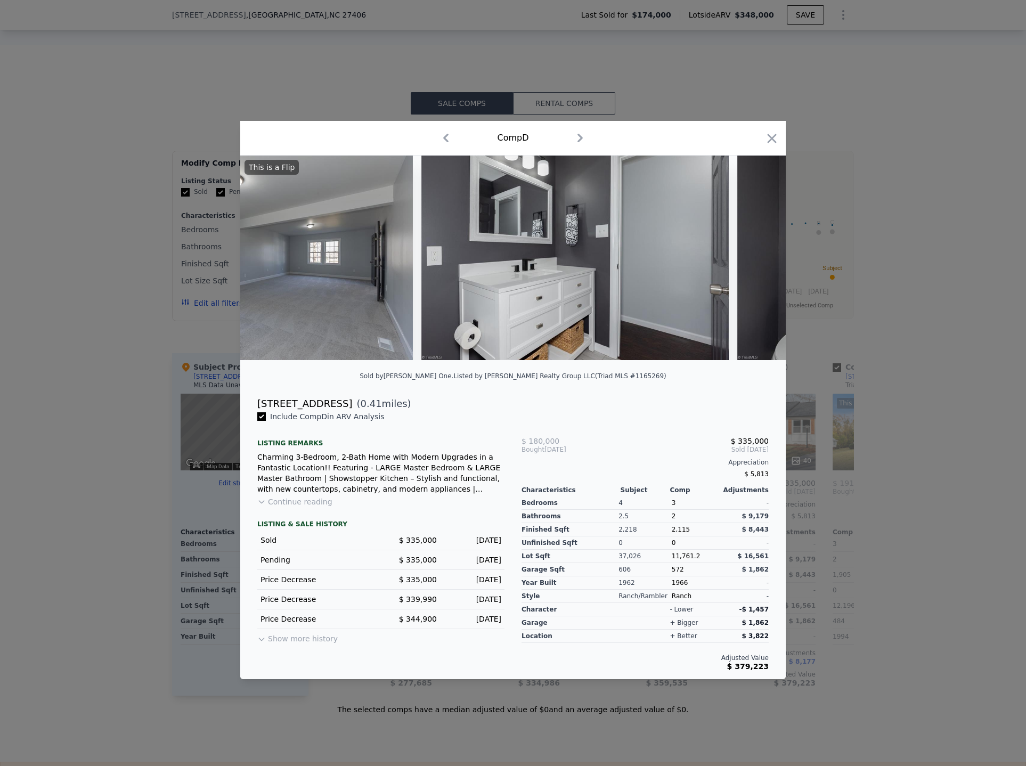
type input "6098.400000000001"
type input "22651.2"
checkbox input "true"
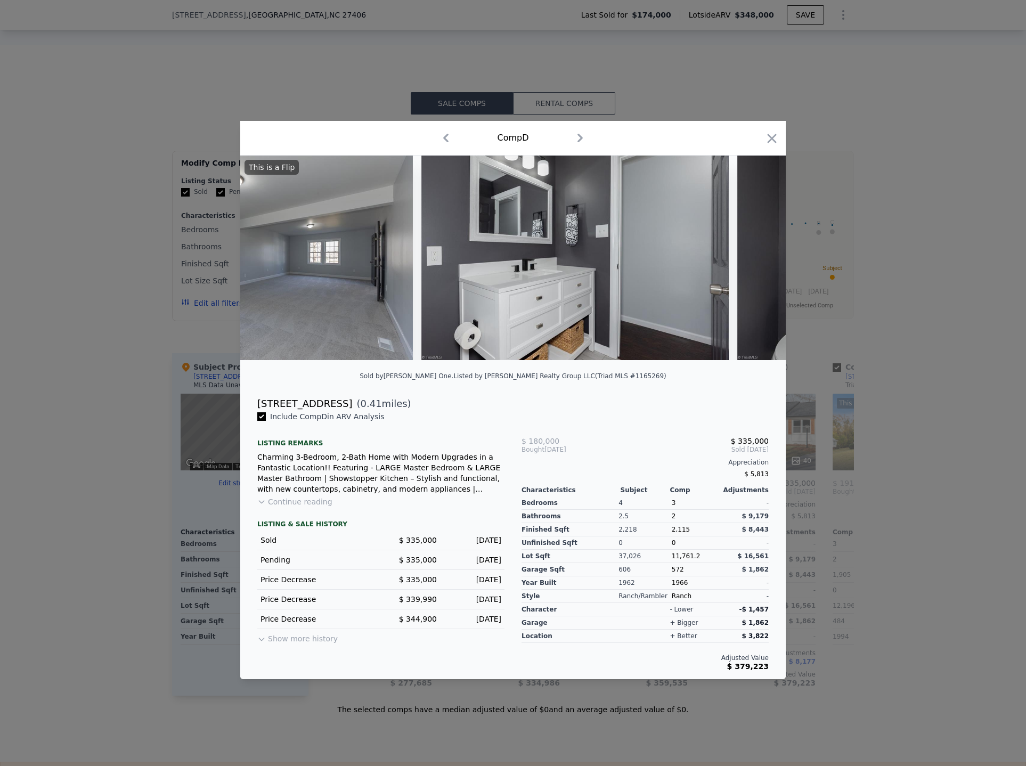
checkbox input "true"
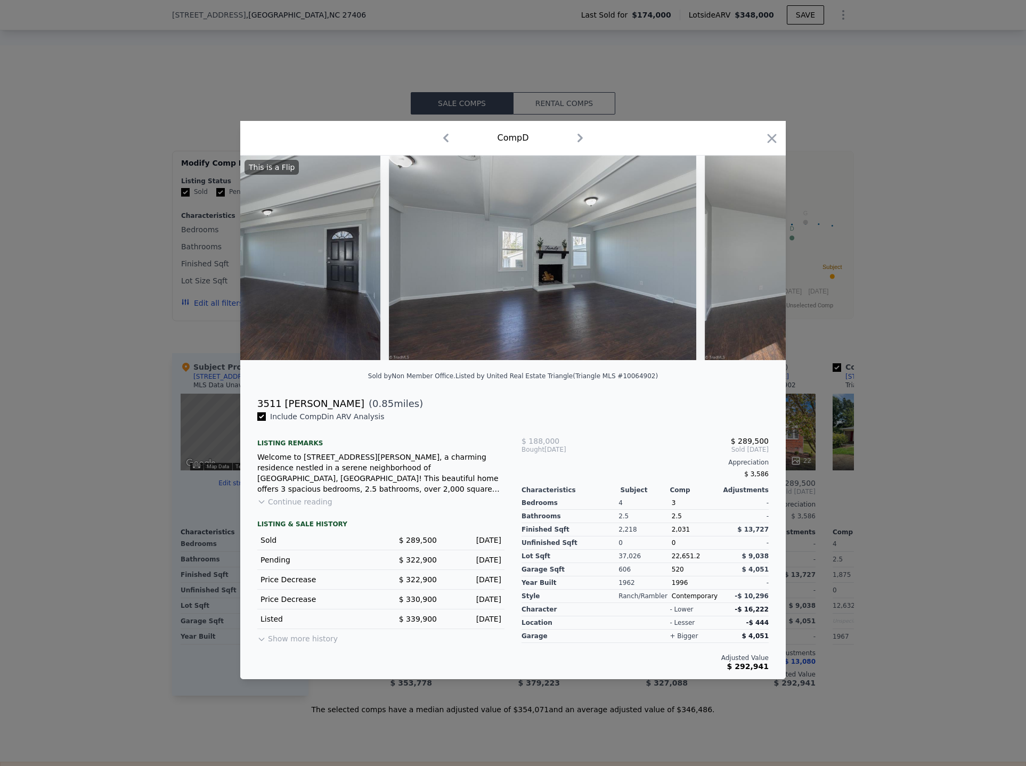
scroll to position [0, 9563]
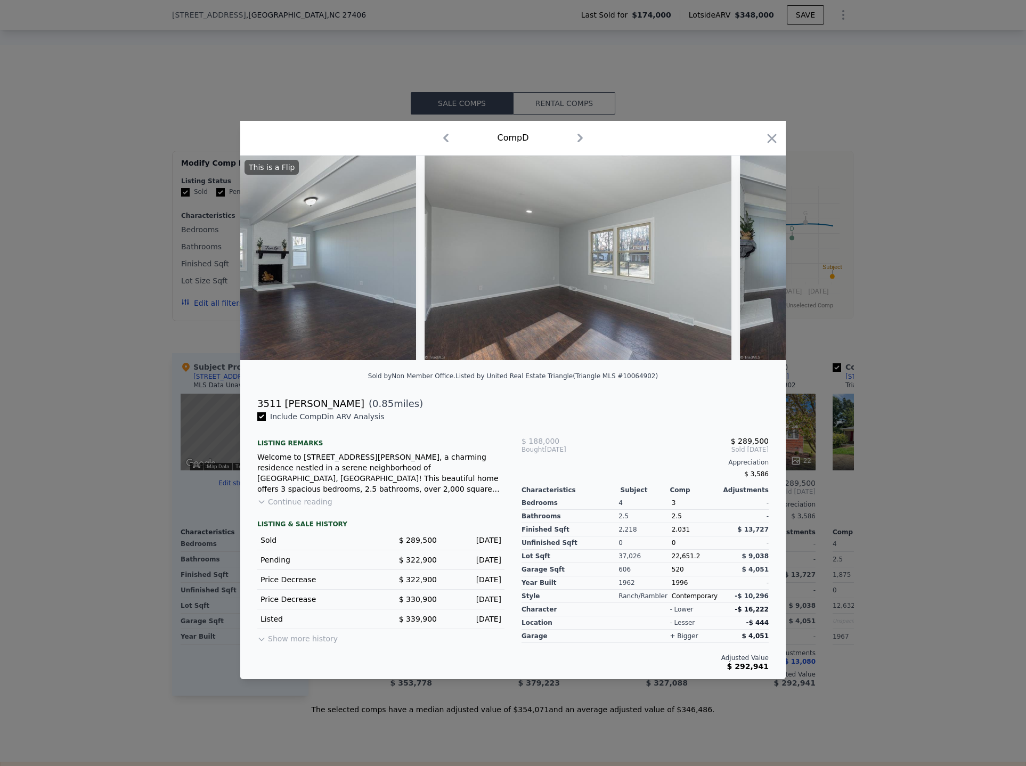
click at [129, 440] on div at bounding box center [513, 383] width 1026 height 766
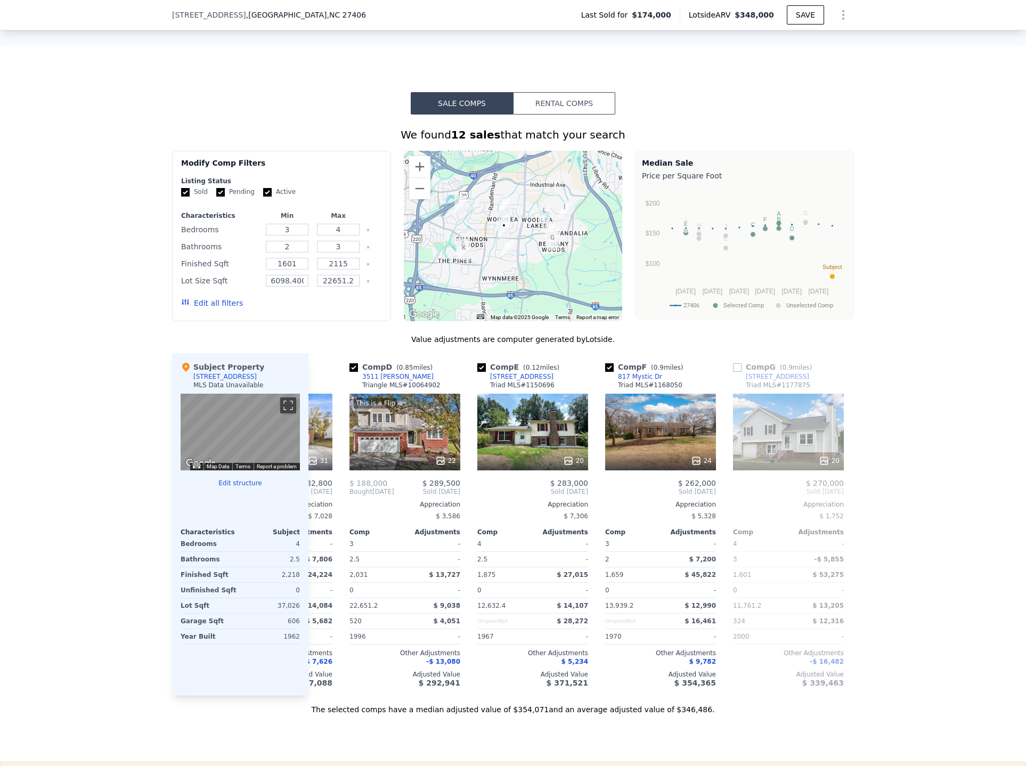
scroll to position [0, 338]
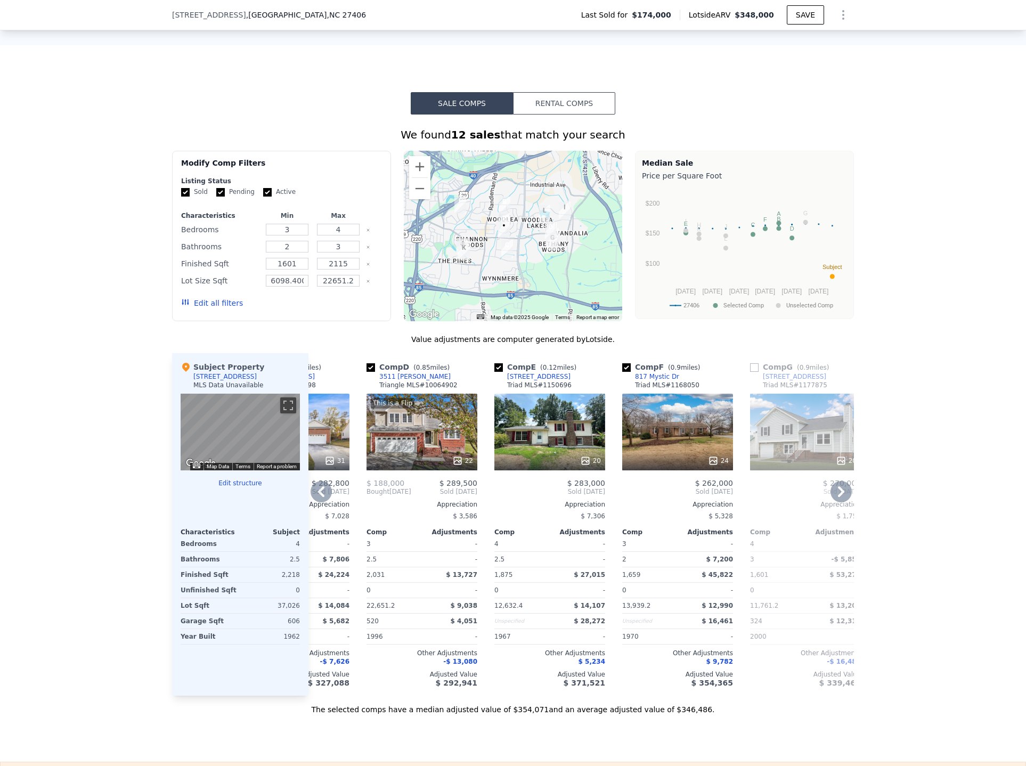
click at [411, 440] on div "This is a Flip 22" at bounding box center [421, 432] width 111 height 77
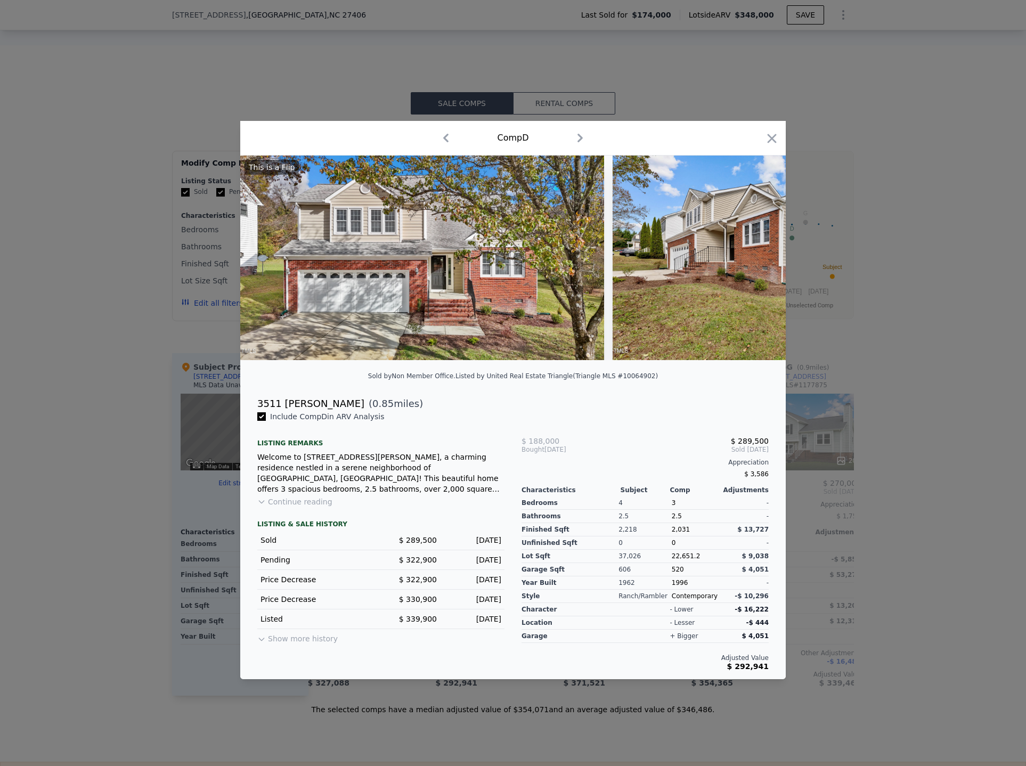
click at [68, 395] on div at bounding box center [513, 383] width 1026 height 766
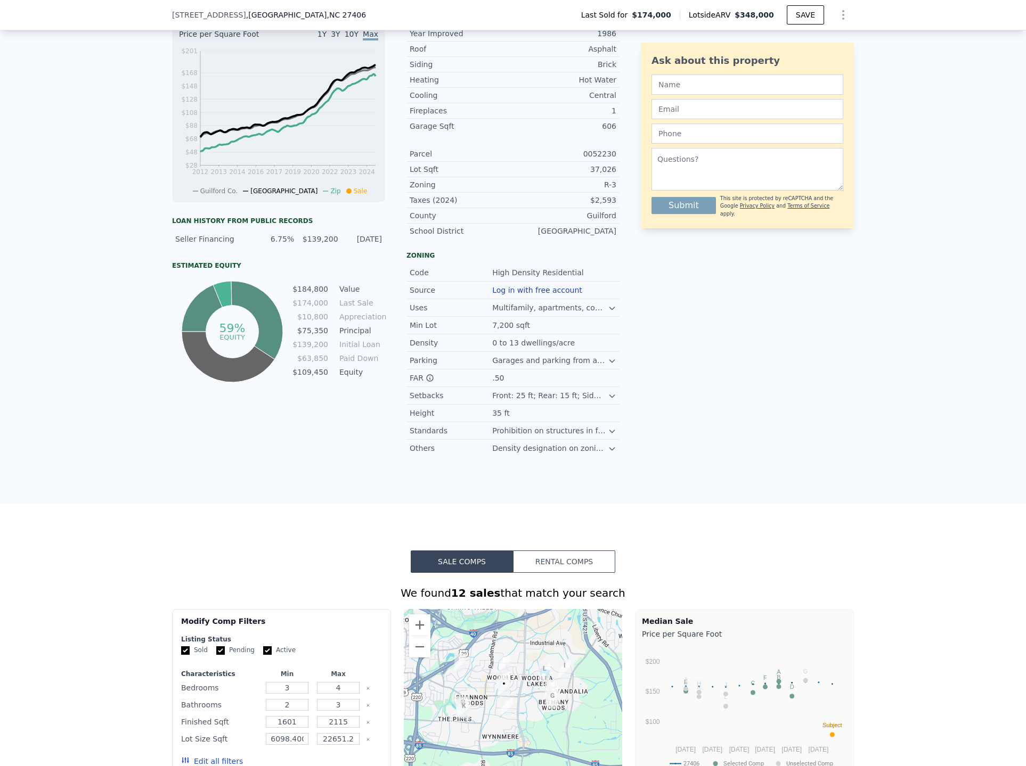
scroll to position [316, 0]
